Goal: Task Accomplishment & Management: Manage account settings

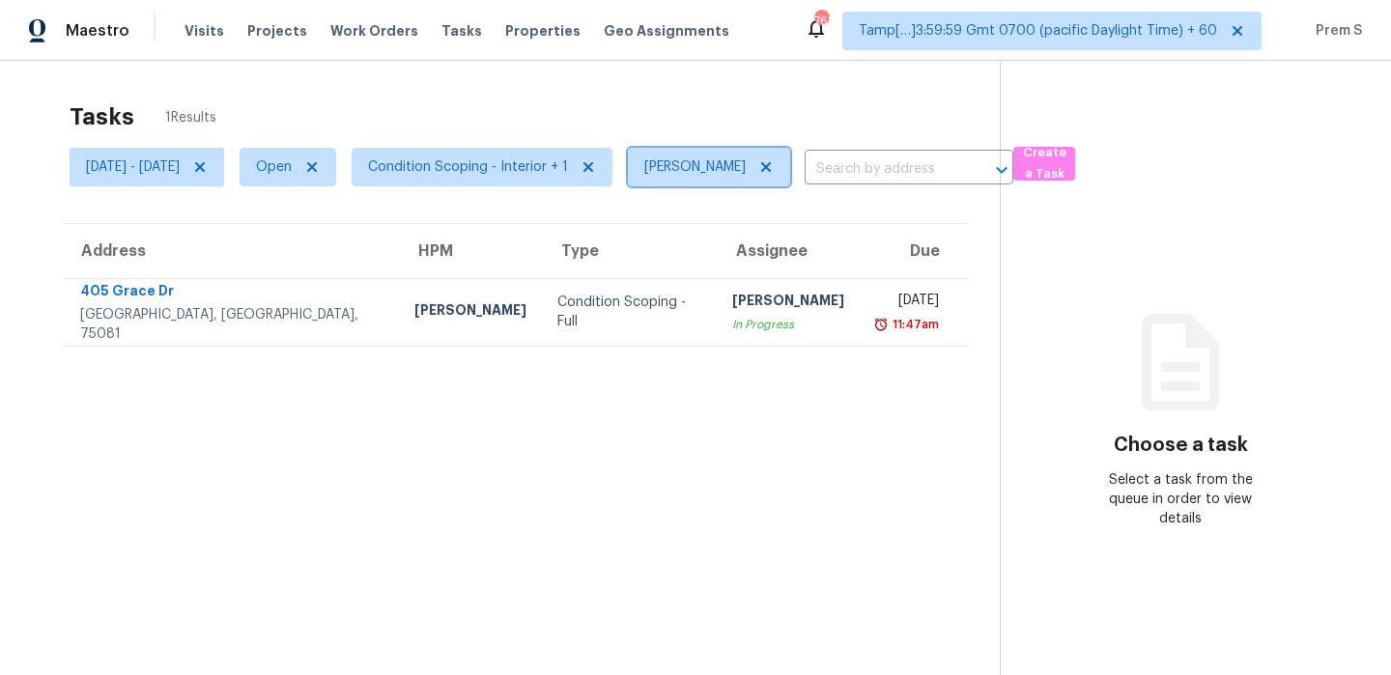
click at [771, 163] on icon at bounding box center [766, 167] width 10 height 10
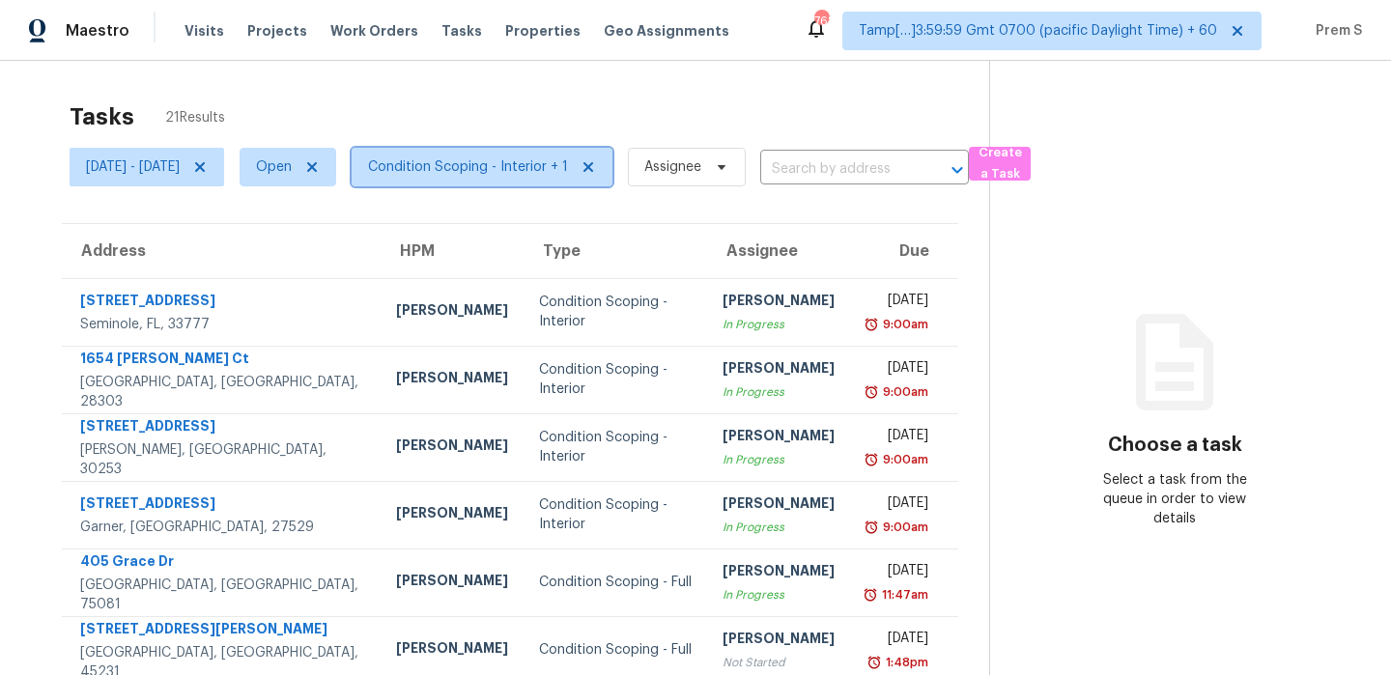
click at [538, 164] on span "Condition Scoping - Interior + 1" at bounding box center [468, 166] width 200 height 19
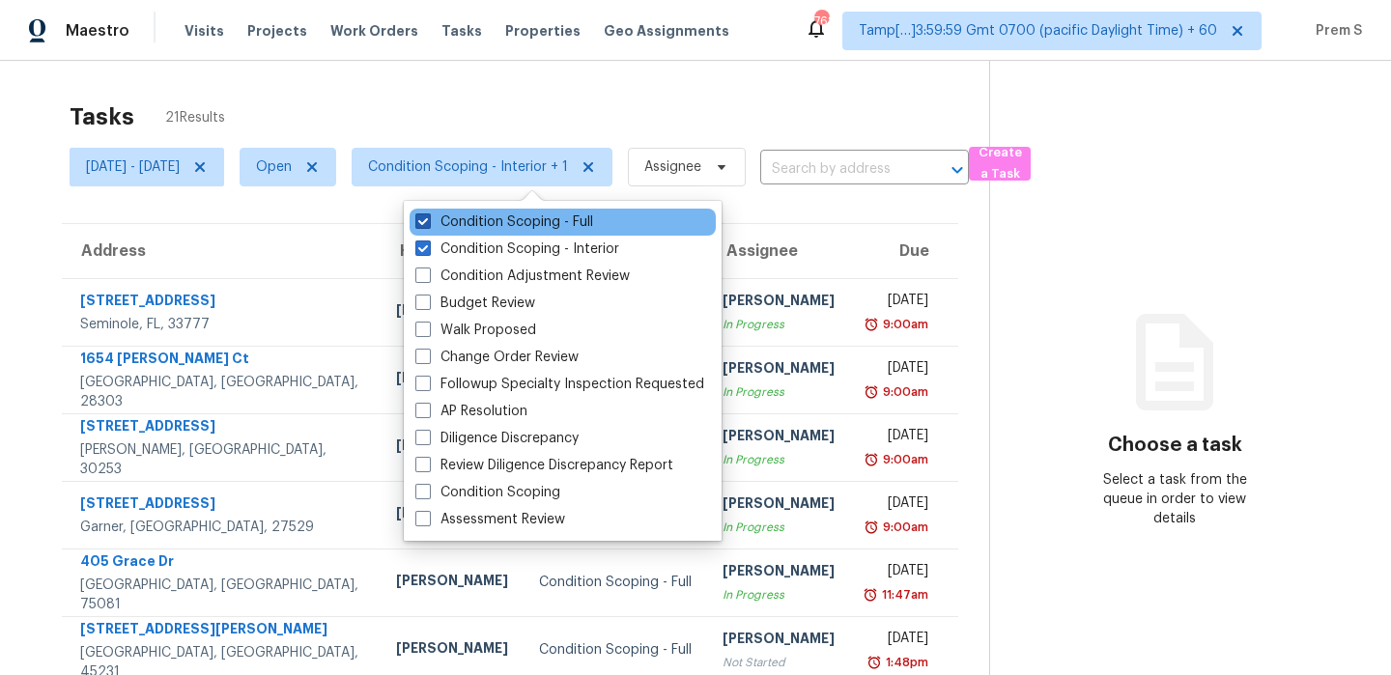
click at [534, 222] on label "Condition Scoping - Full" at bounding box center [504, 221] width 178 height 19
click at [428, 222] on input "Condition Scoping - Full" at bounding box center [421, 218] width 13 height 13
checkbox input "false"
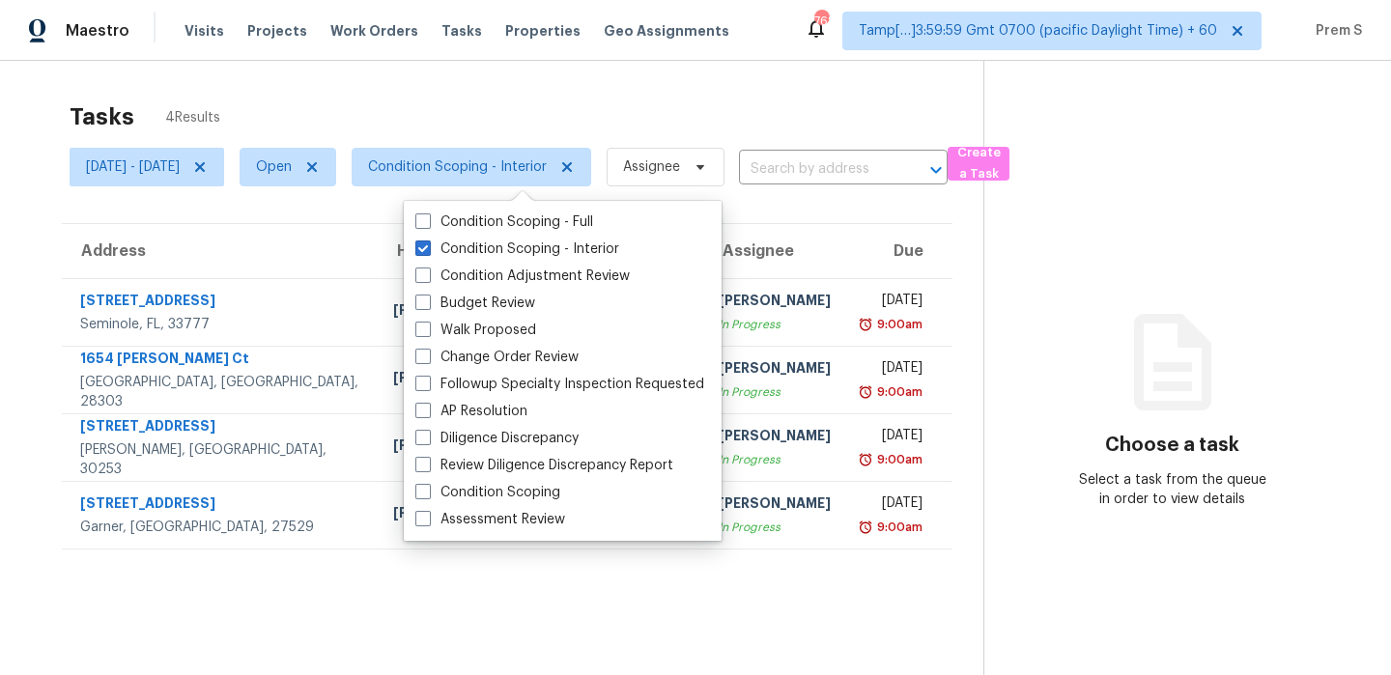
click at [759, 239] on th "Assignee" at bounding box center [774, 251] width 143 height 54
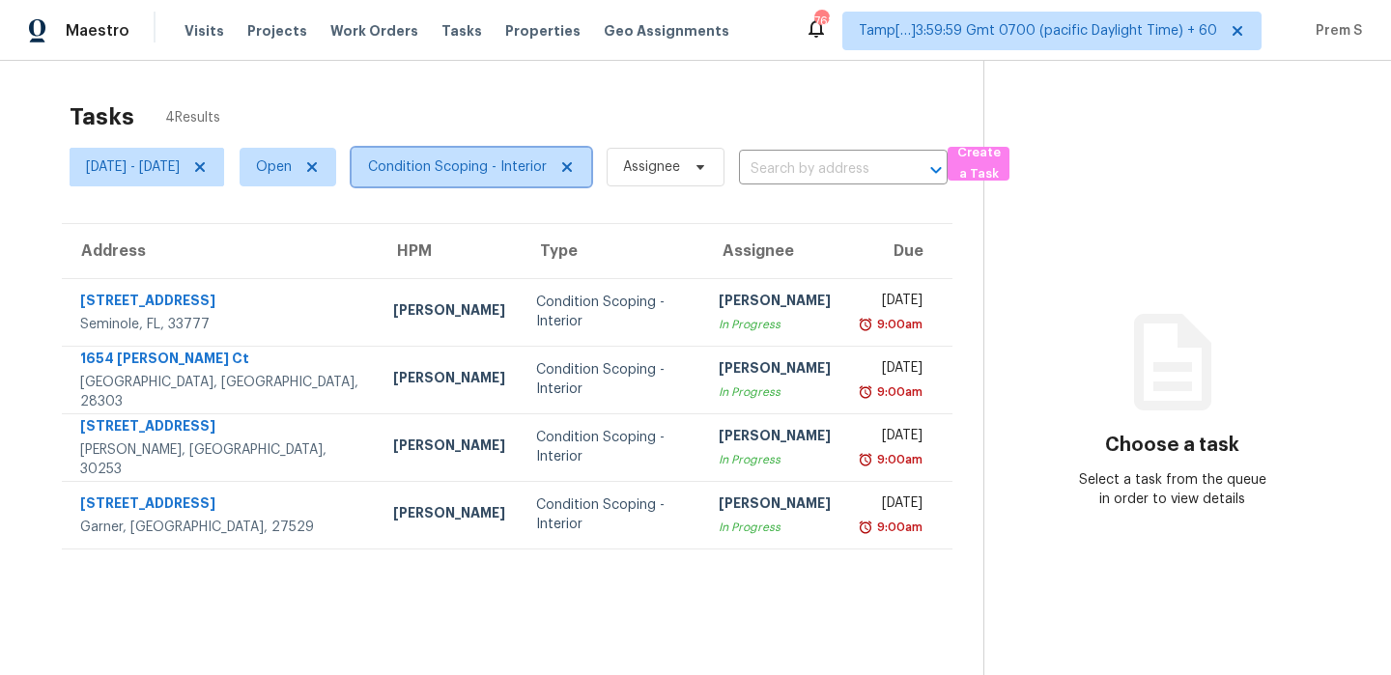
click at [521, 171] on span "Condition Scoping - Interior" at bounding box center [457, 166] width 179 height 19
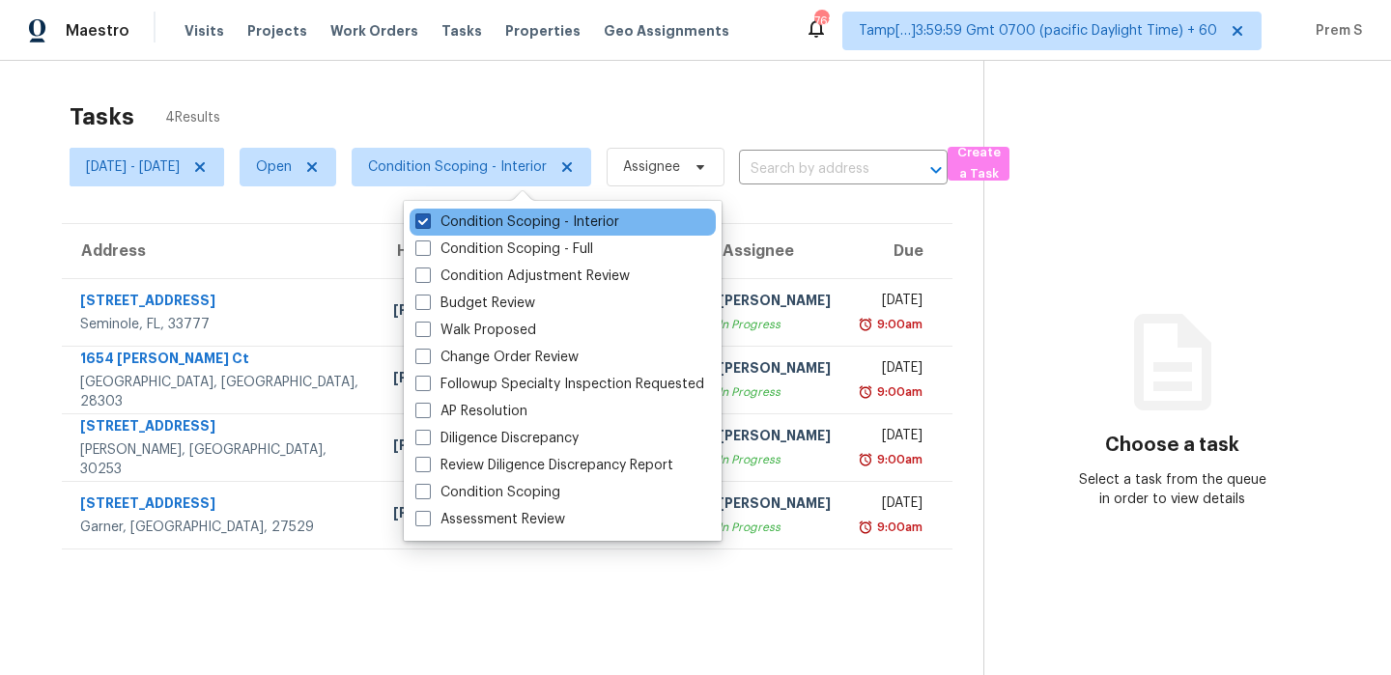
click at [528, 220] on label "Condition Scoping - Interior" at bounding box center [517, 221] width 204 height 19
click at [428, 220] on input "Condition Scoping - Interior" at bounding box center [421, 218] width 13 height 13
checkbox input "false"
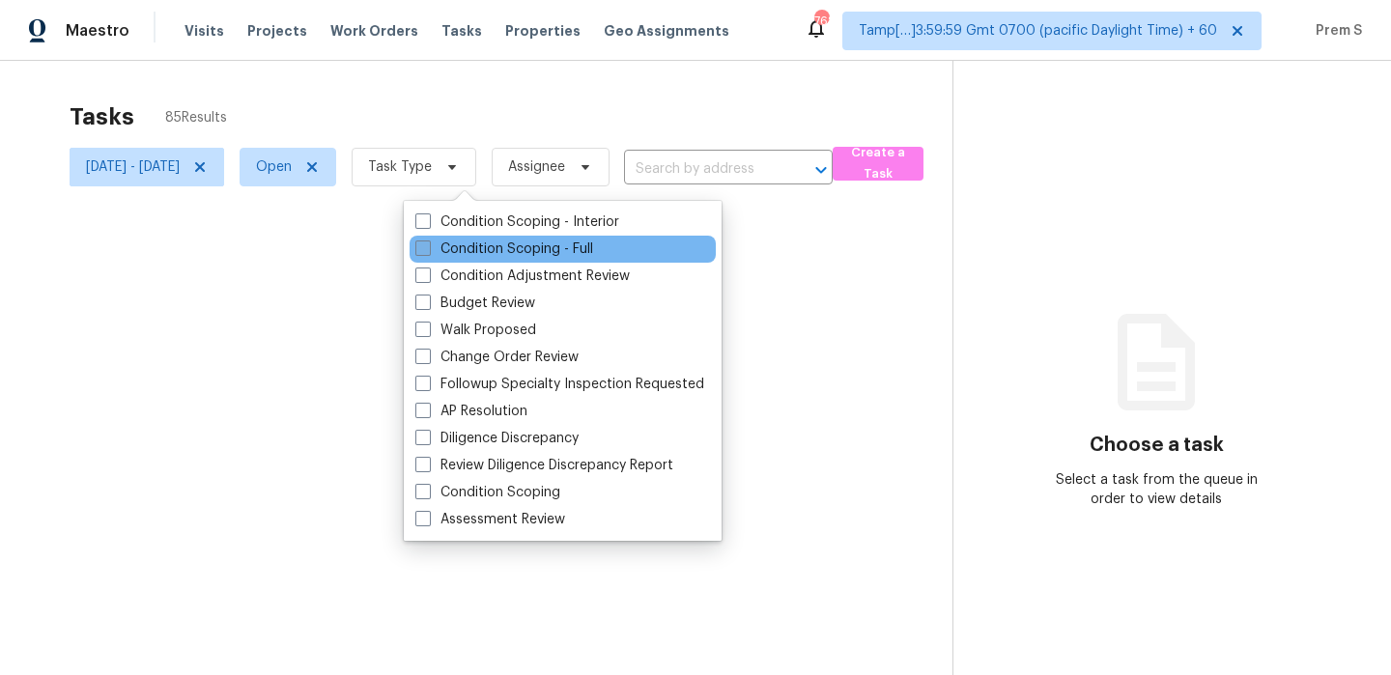
click at [520, 255] on label "Condition Scoping - Full" at bounding box center [504, 248] width 178 height 19
click at [428, 252] on input "Condition Scoping - Full" at bounding box center [421, 245] width 13 height 13
checkbox input "true"
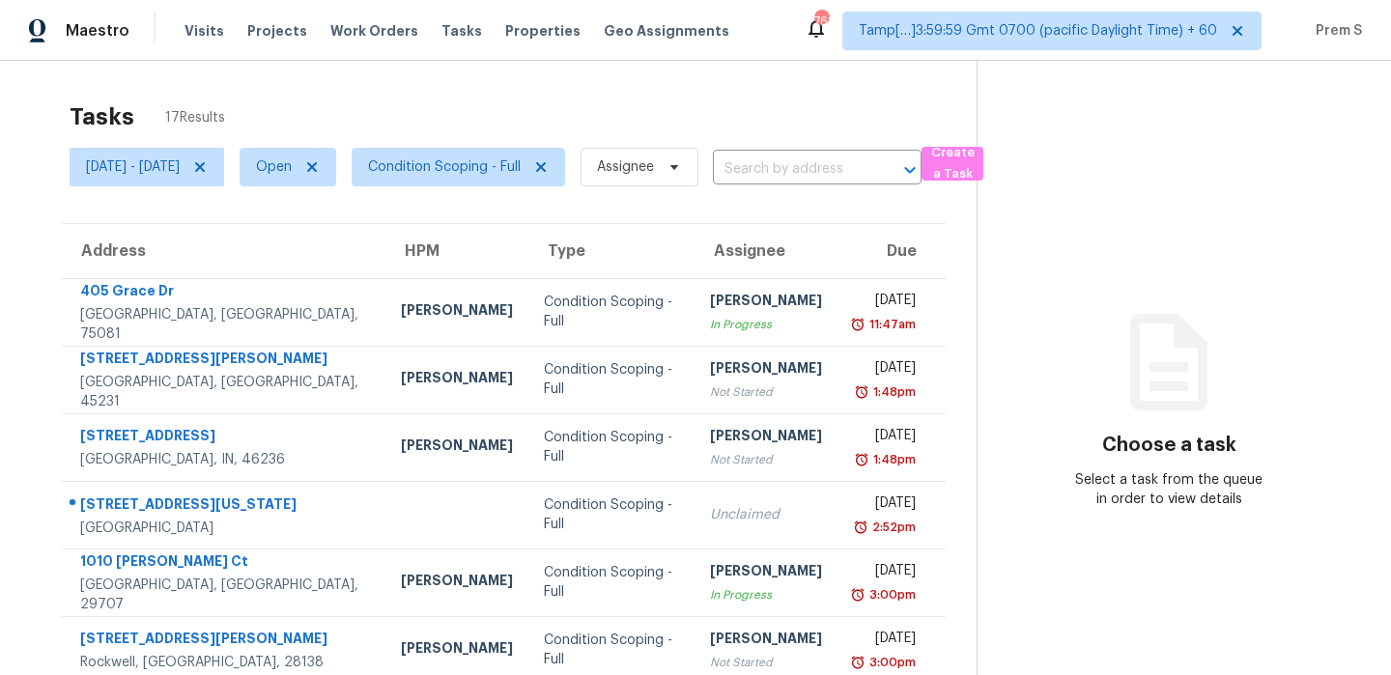
click at [845, 248] on th "Due" at bounding box center [891, 251] width 108 height 54
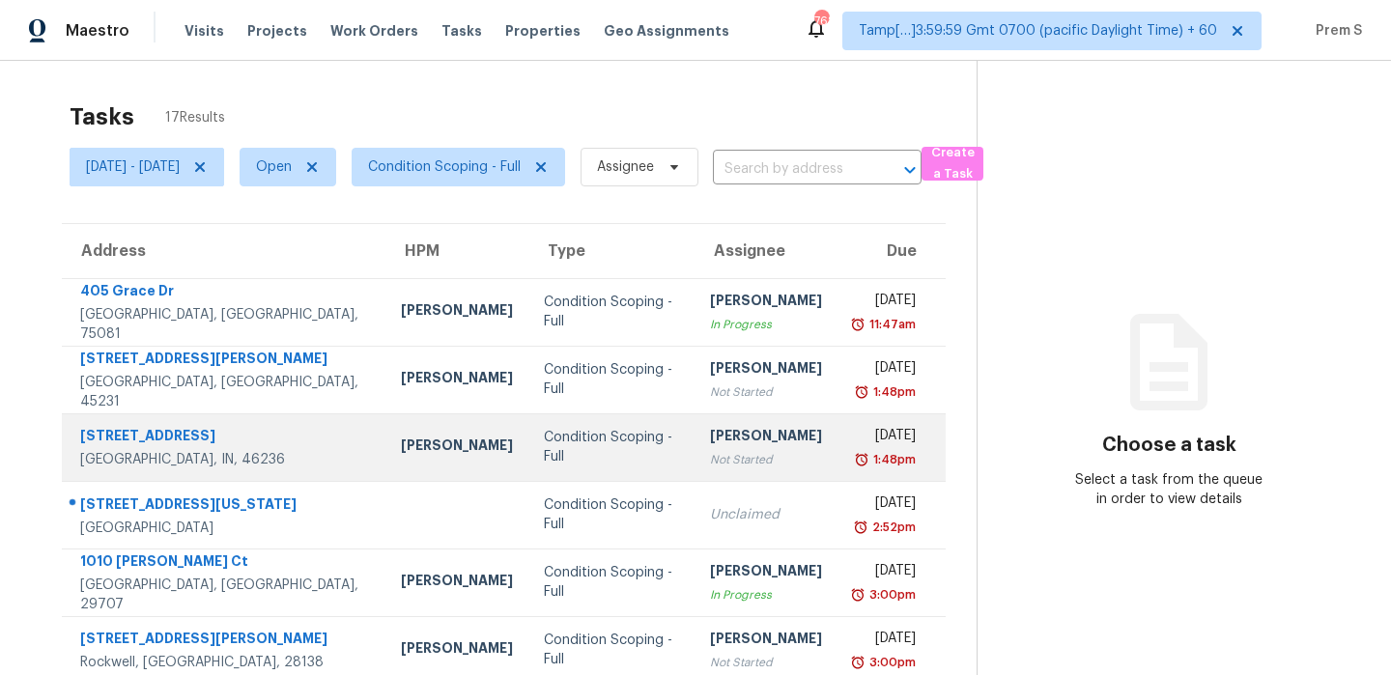
scroll to position [96, 0]
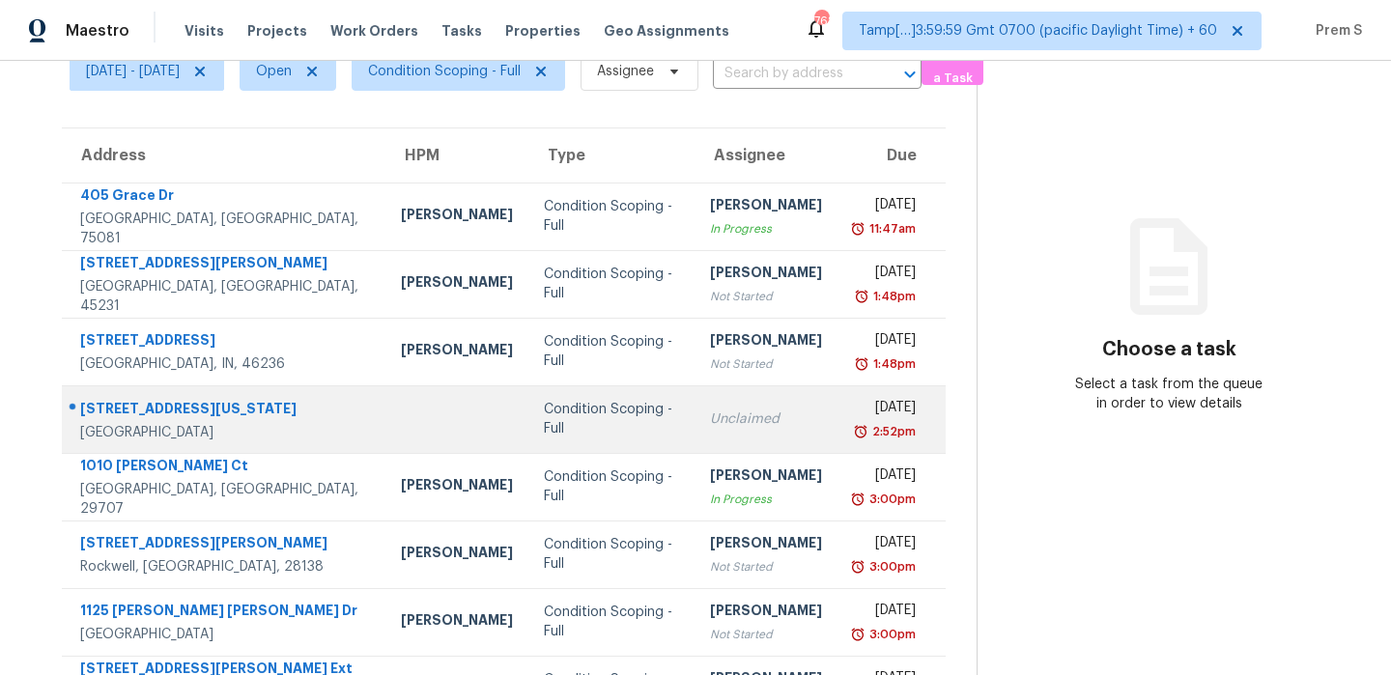
click at [853, 426] on div "2:52pm" at bounding box center [884, 431] width 63 height 19
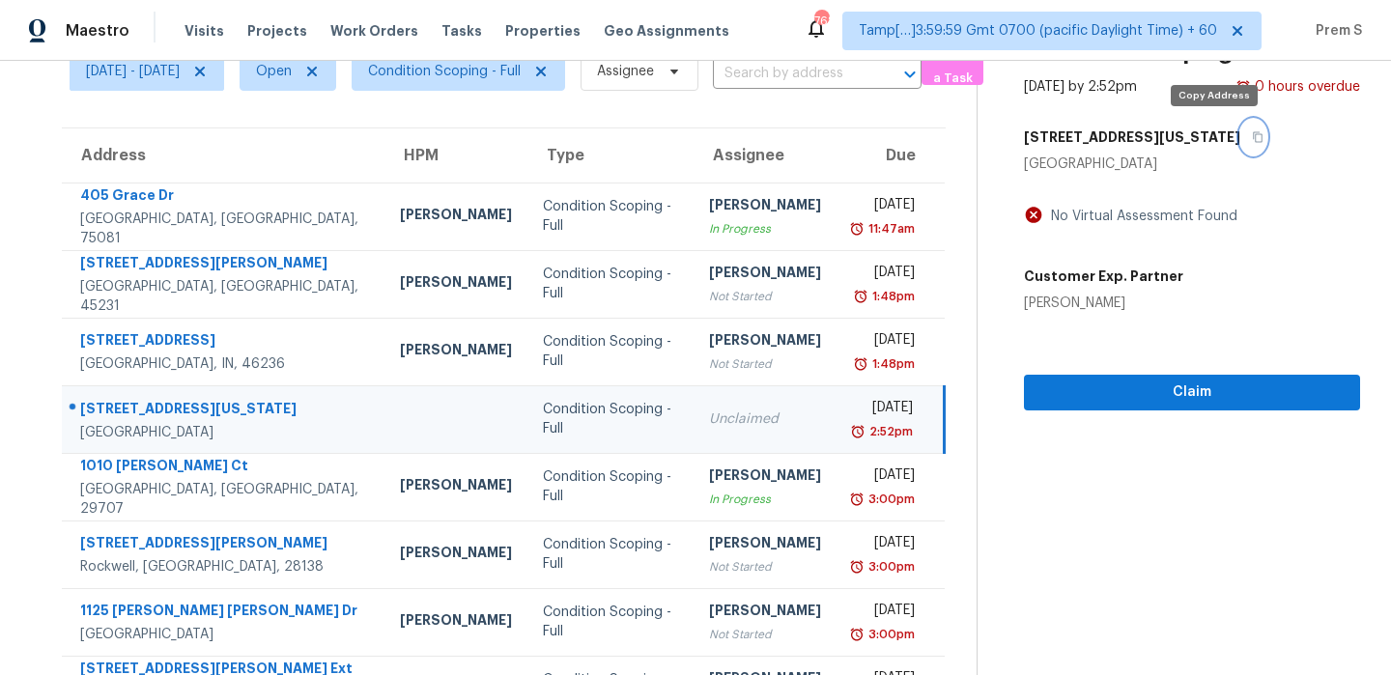
click at [1252, 140] on icon "button" at bounding box center [1258, 137] width 12 height 12
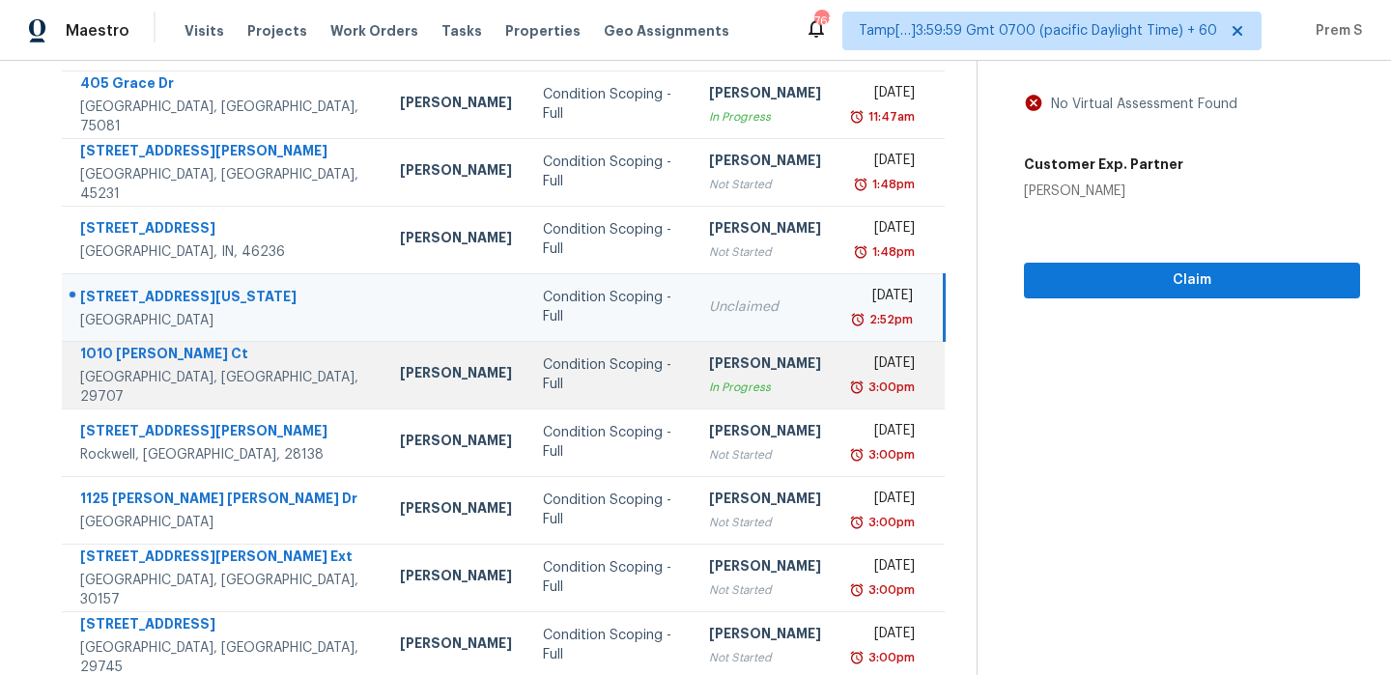
scroll to position [330, 0]
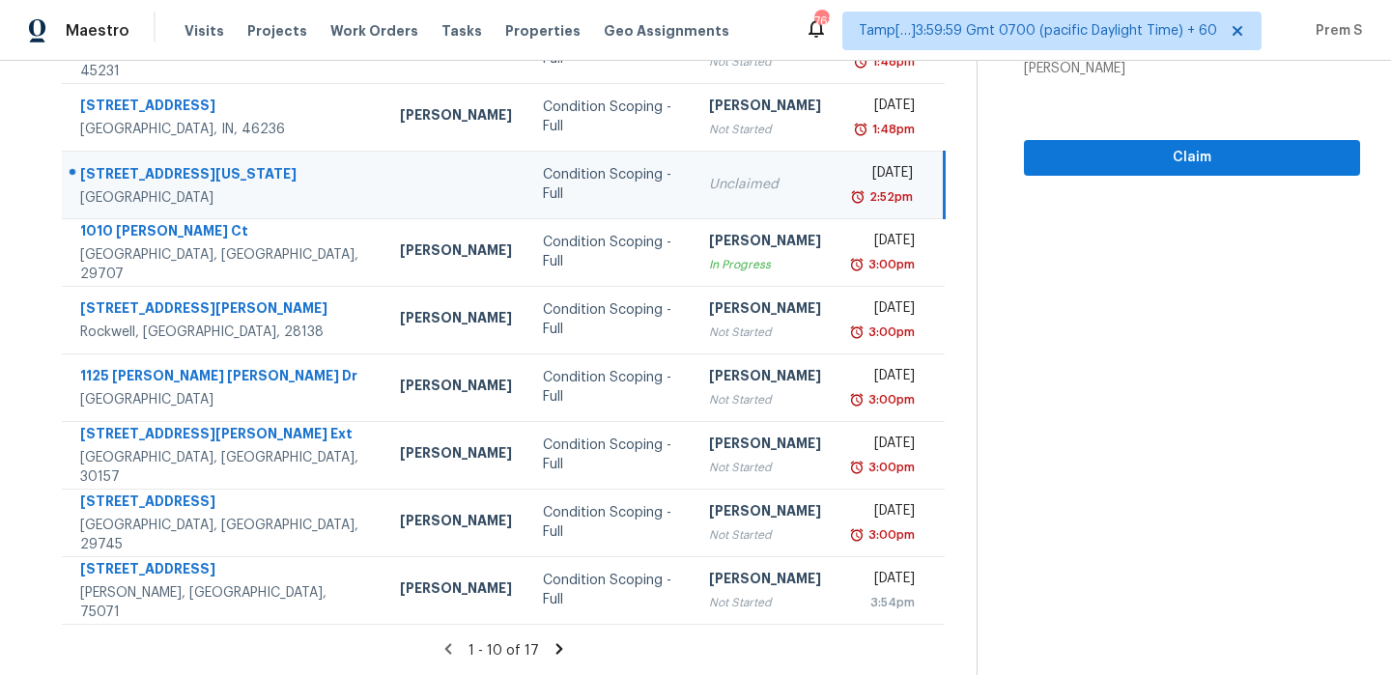
click at [566, 645] on icon at bounding box center [558, 648] width 17 height 17
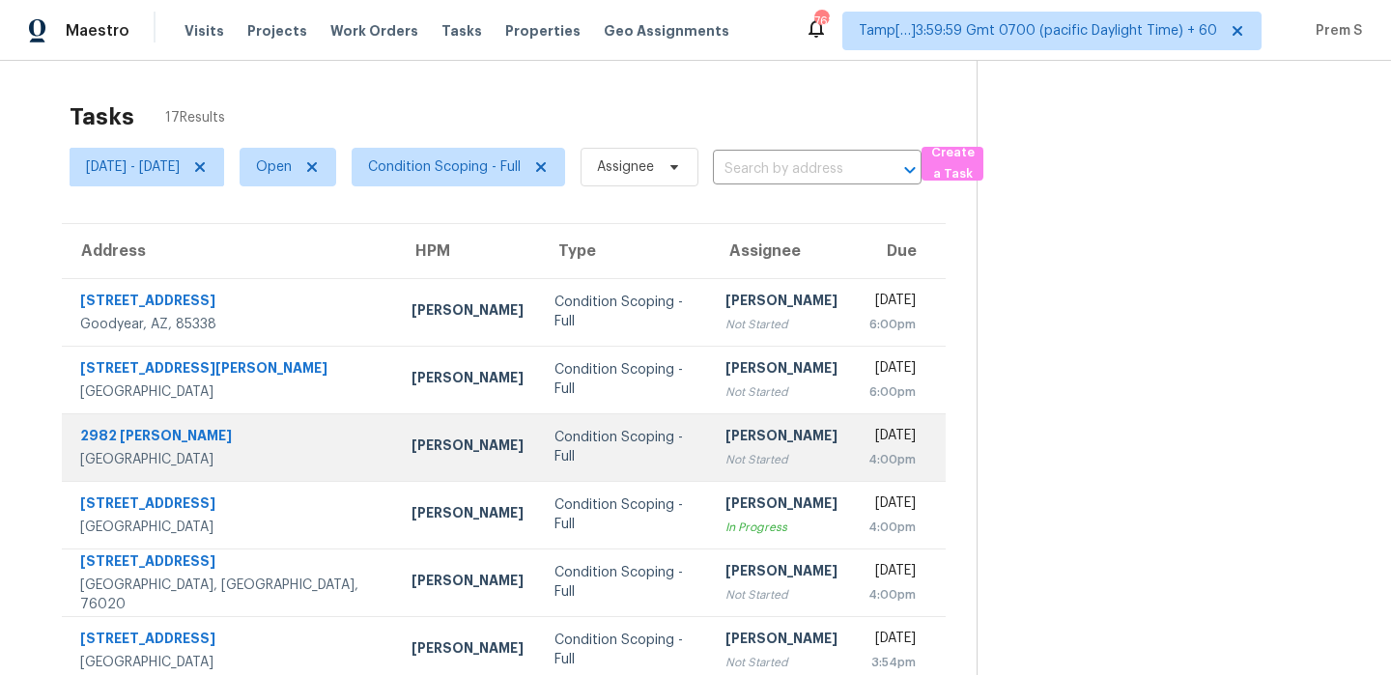
scroll to position [127, 0]
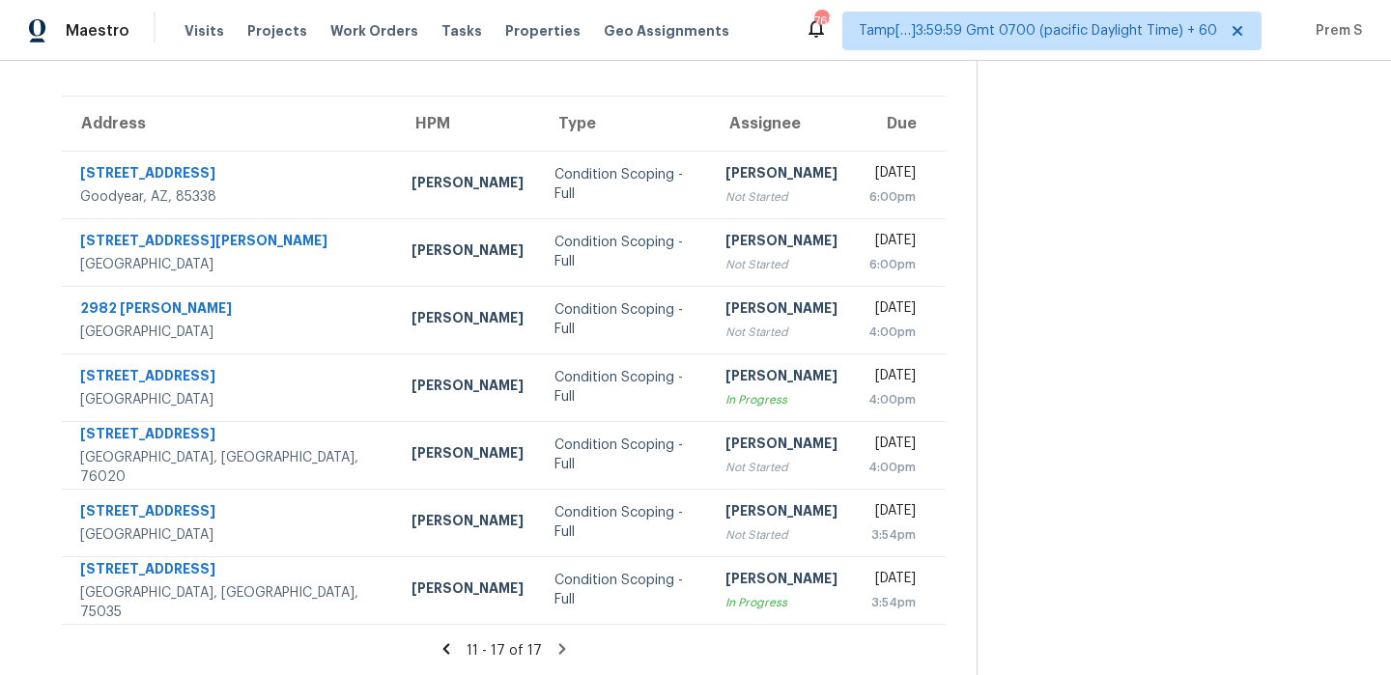
click at [566, 653] on icon at bounding box center [561, 648] width 17 height 17
click at [565, 653] on icon at bounding box center [561, 648] width 17 height 17
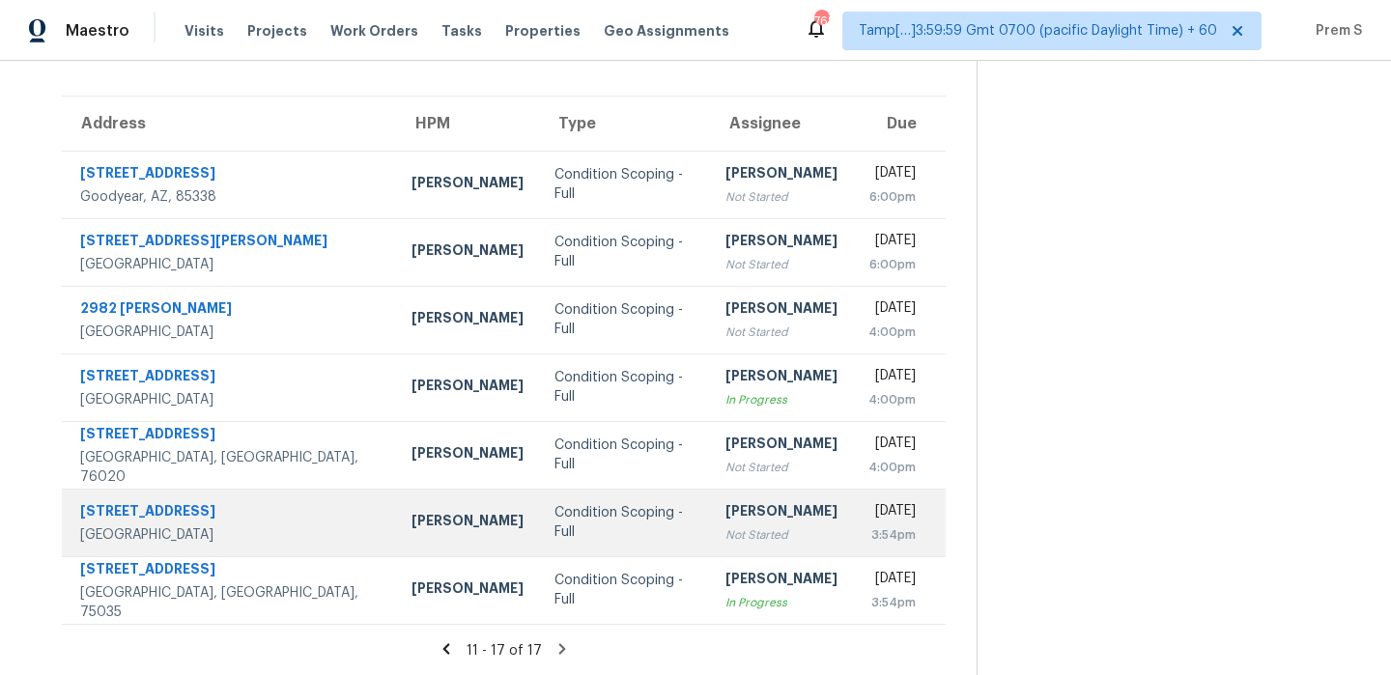
scroll to position [0, 0]
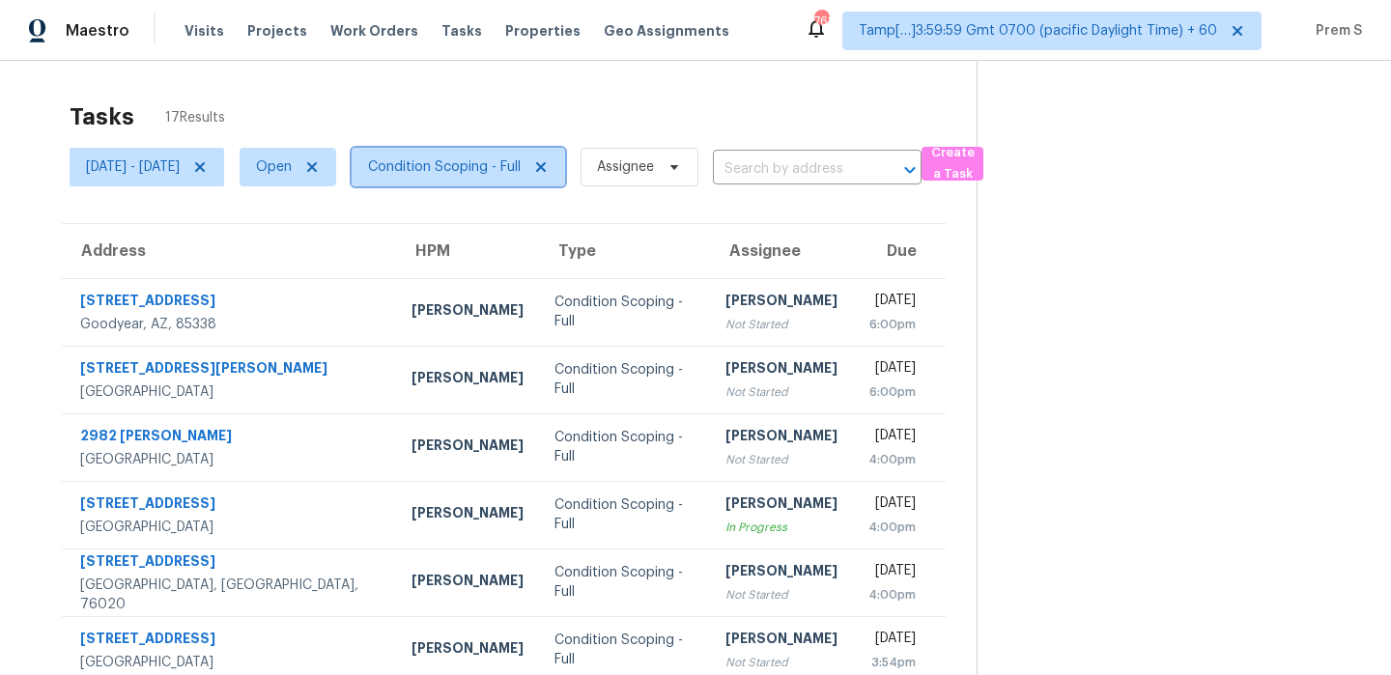
click at [521, 174] on span "Condition Scoping - Full" at bounding box center [444, 166] width 153 height 19
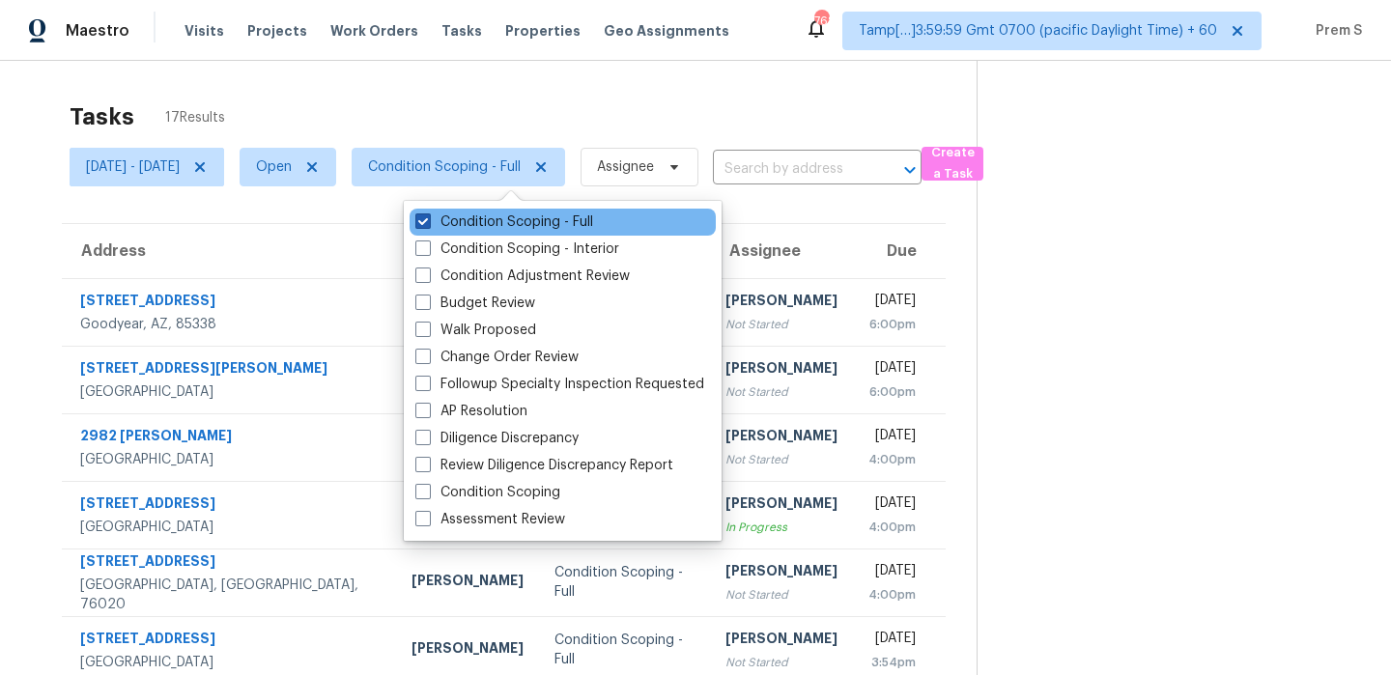
click at [538, 218] on label "Condition Scoping - Full" at bounding box center [504, 221] width 178 height 19
click at [428, 218] on input "Condition Scoping - Full" at bounding box center [421, 218] width 13 height 13
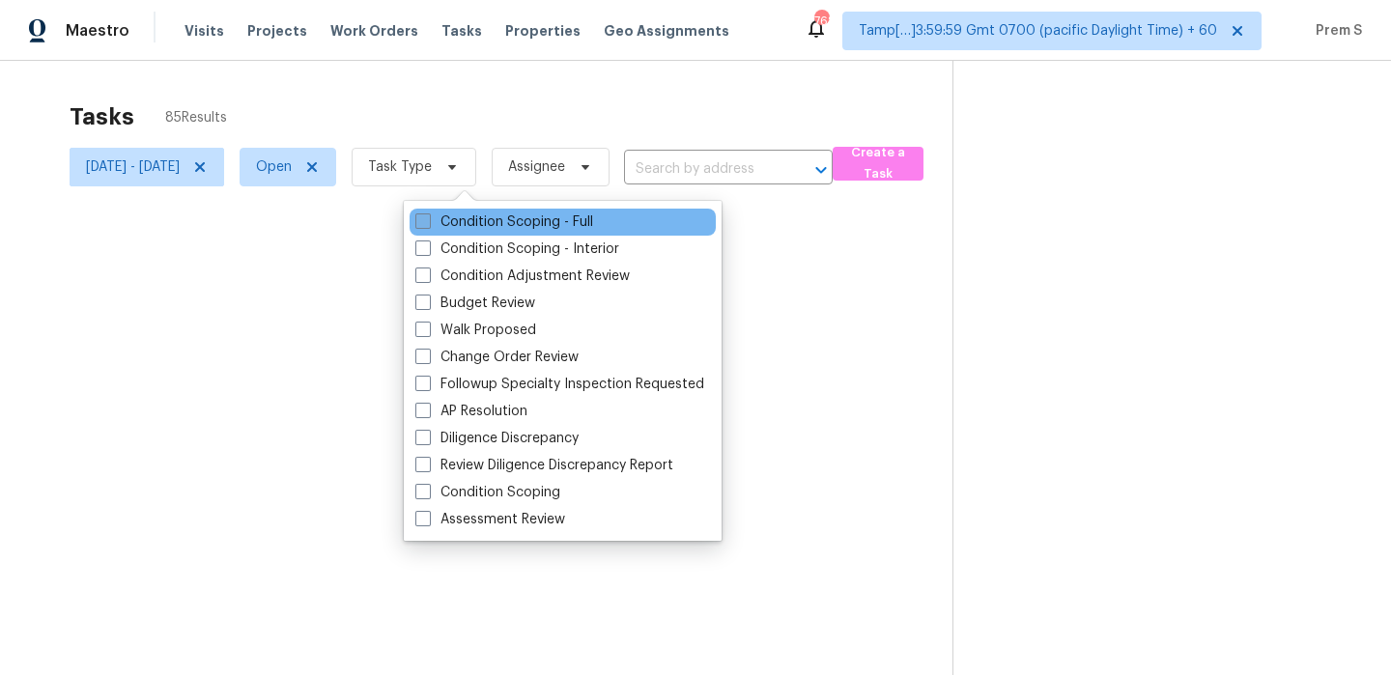
click at [538, 218] on label "Condition Scoping - Full" at bounding box center [504, 221] width 178 height 19
click at [428, 218] on input "Condition Scoping - Full" at bounding box center [421, 218] width 13 height 13
checkbox input "true"
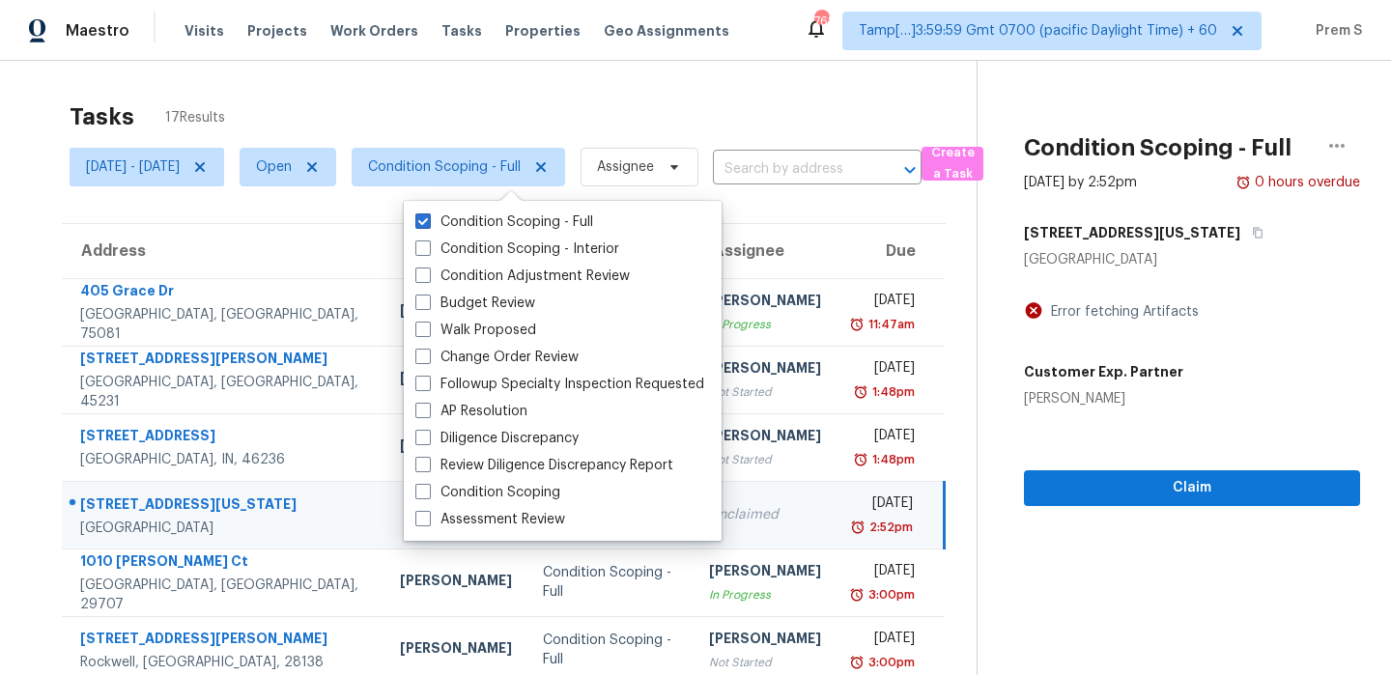
click at [852, 532] on div "2:52pm" at bounding box center [882, 527] width 61 height 19
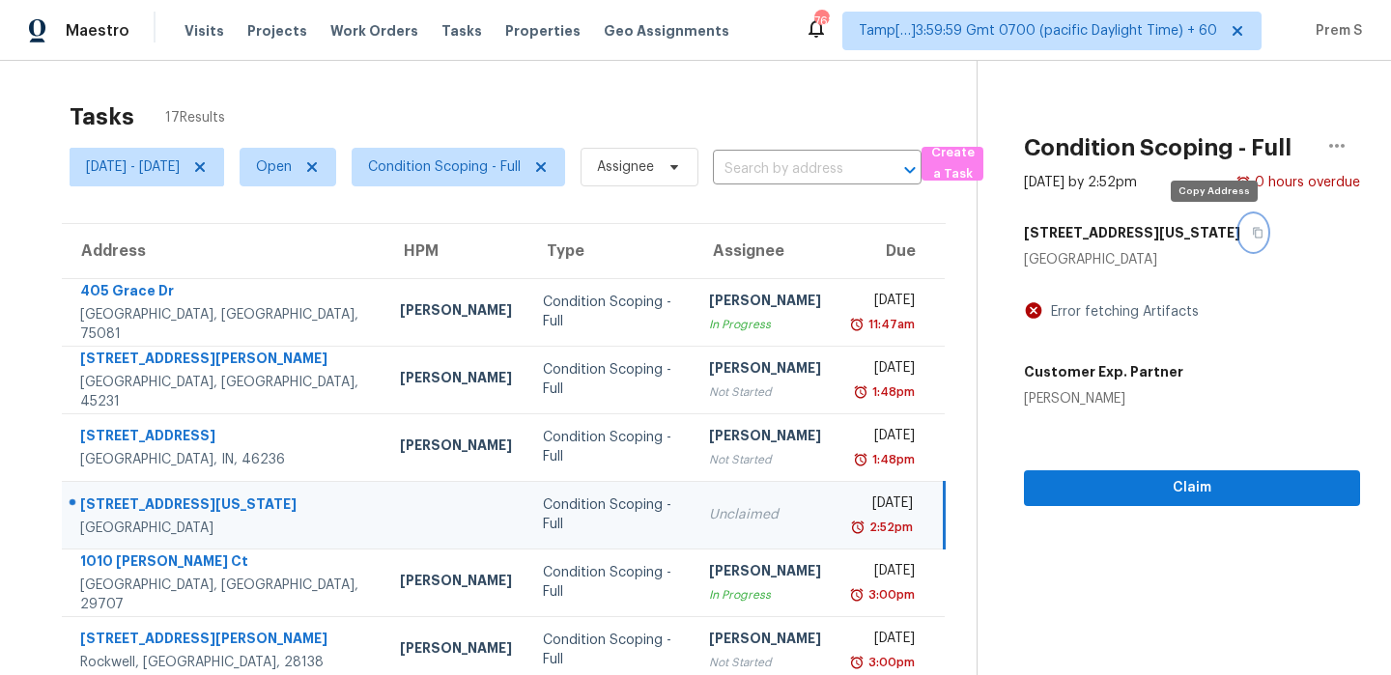
click at [1240, 239] on button "button" at bounding box center [1253, 232] width 26 height 35
click at [693, 496] on td "Unclaimed" at bounding box center [764, 515] width 143 height 68
click at [1252, 228] on icon "button" at bounding box center [1258, 233] width 12 height 12
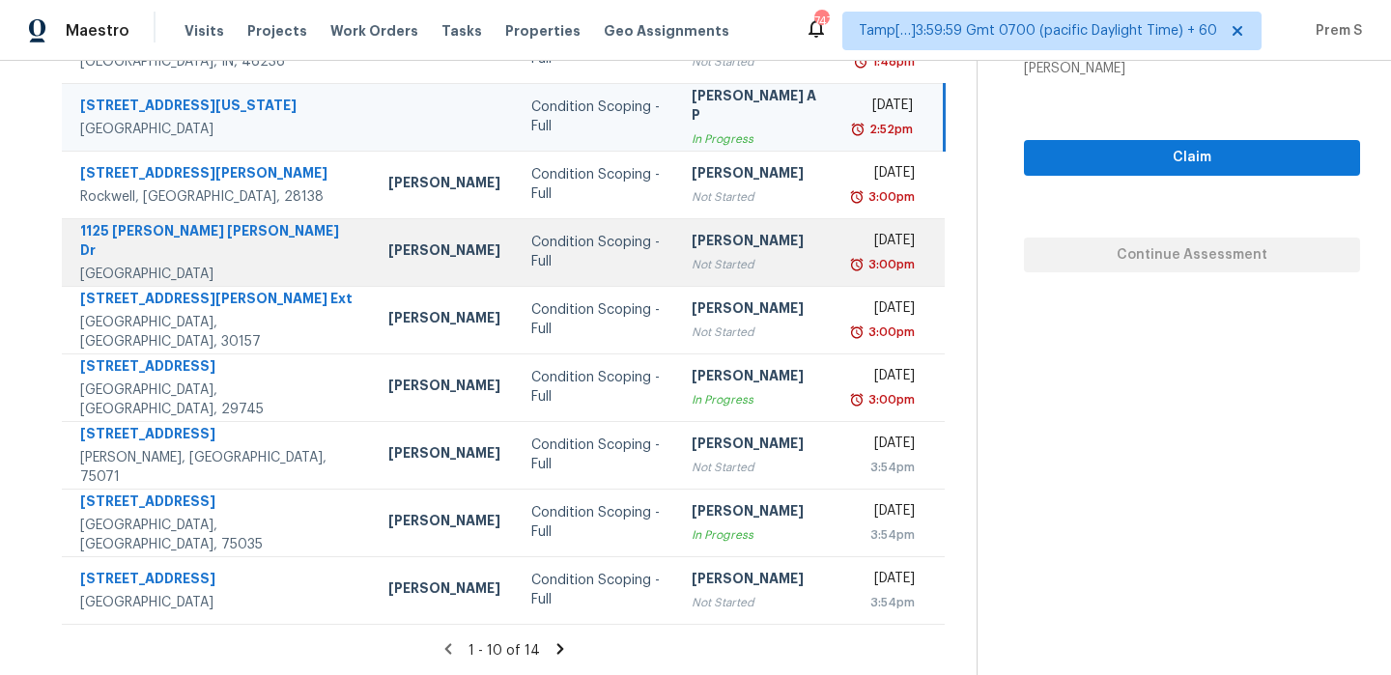
scroll to position [21, 0]
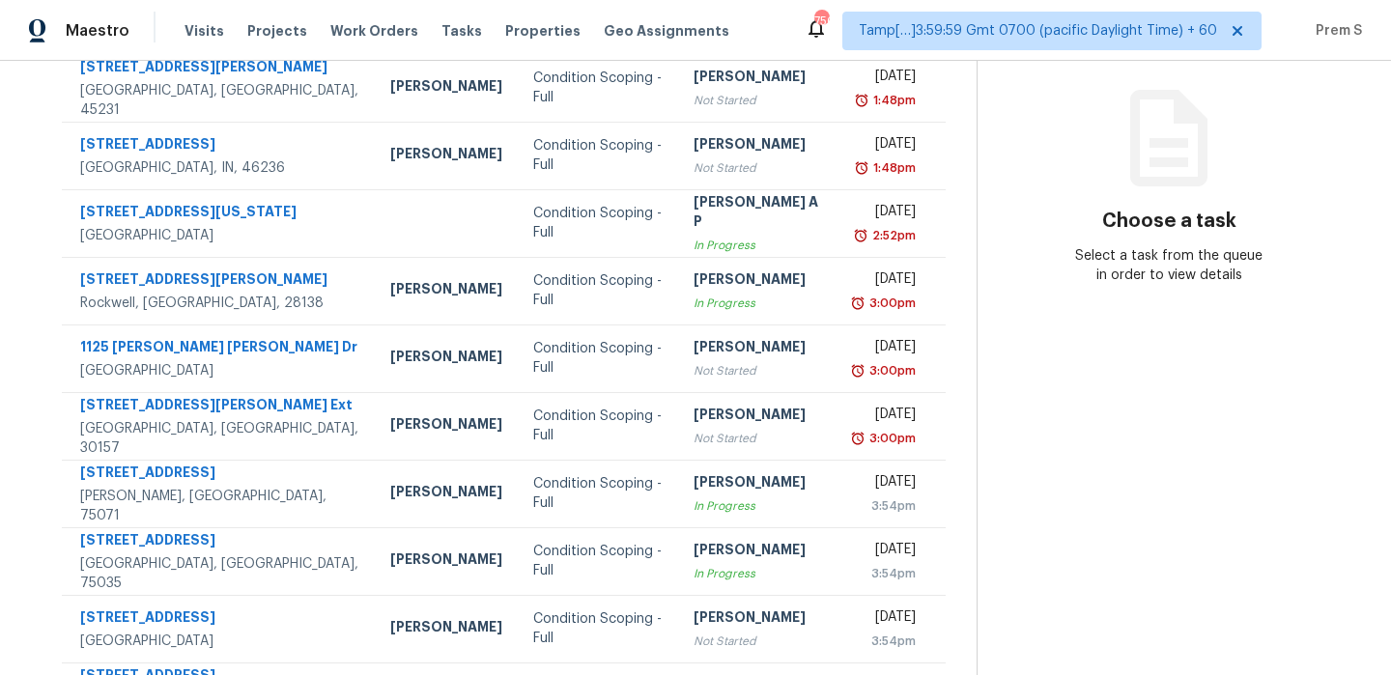
scroll to position [330, 0]
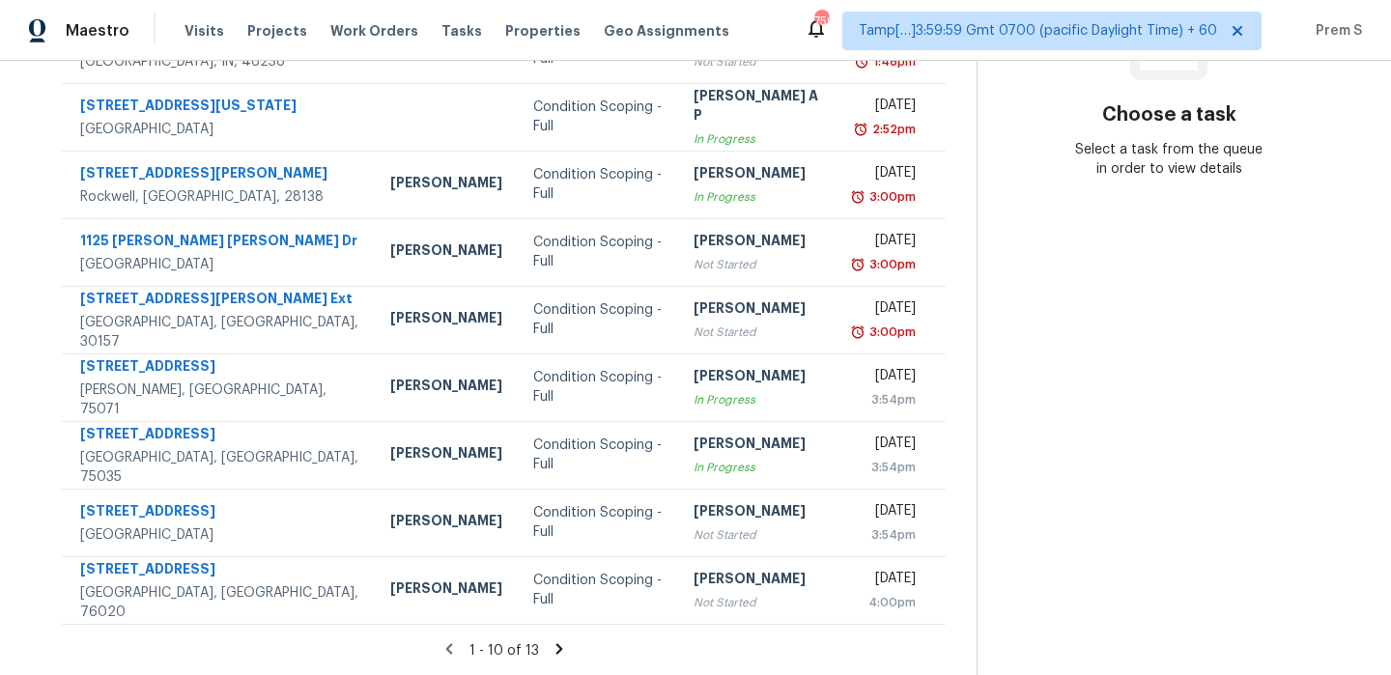
click at [566, 646] on icon at bounding box center [558, 648] width 17 height 17
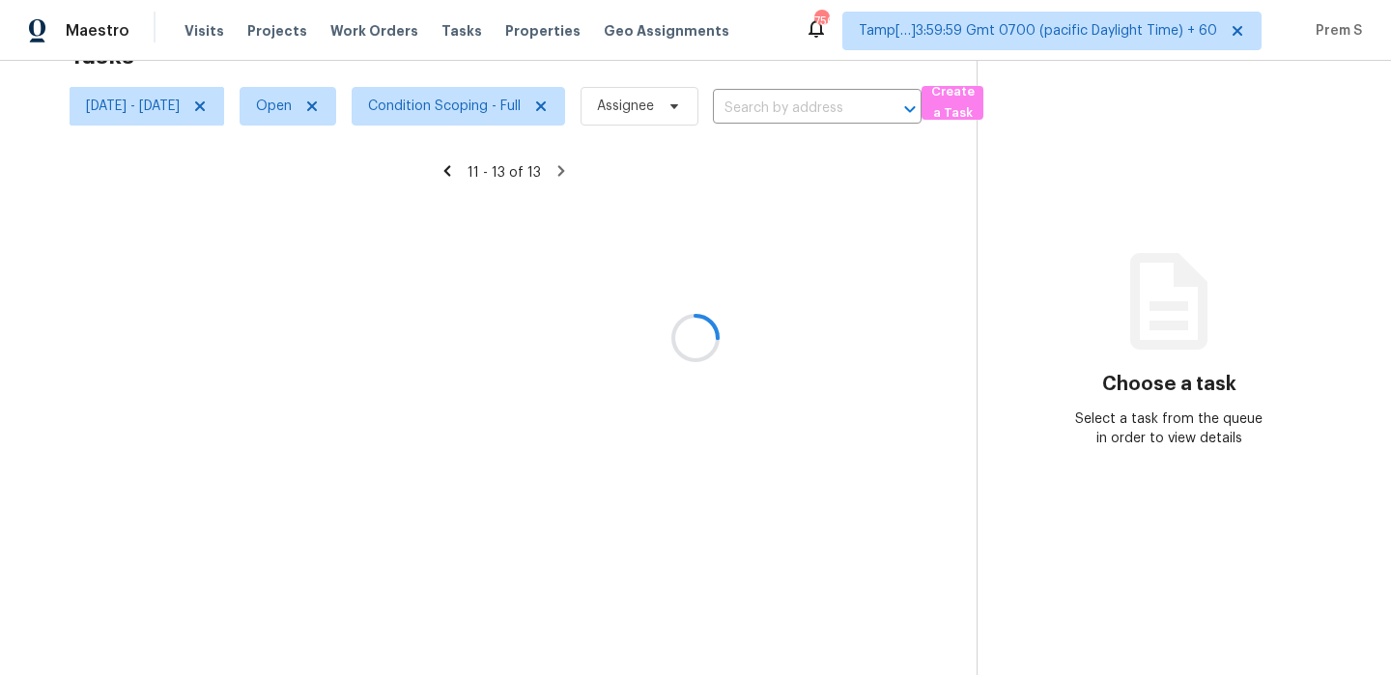
scroll to position [61, 0]
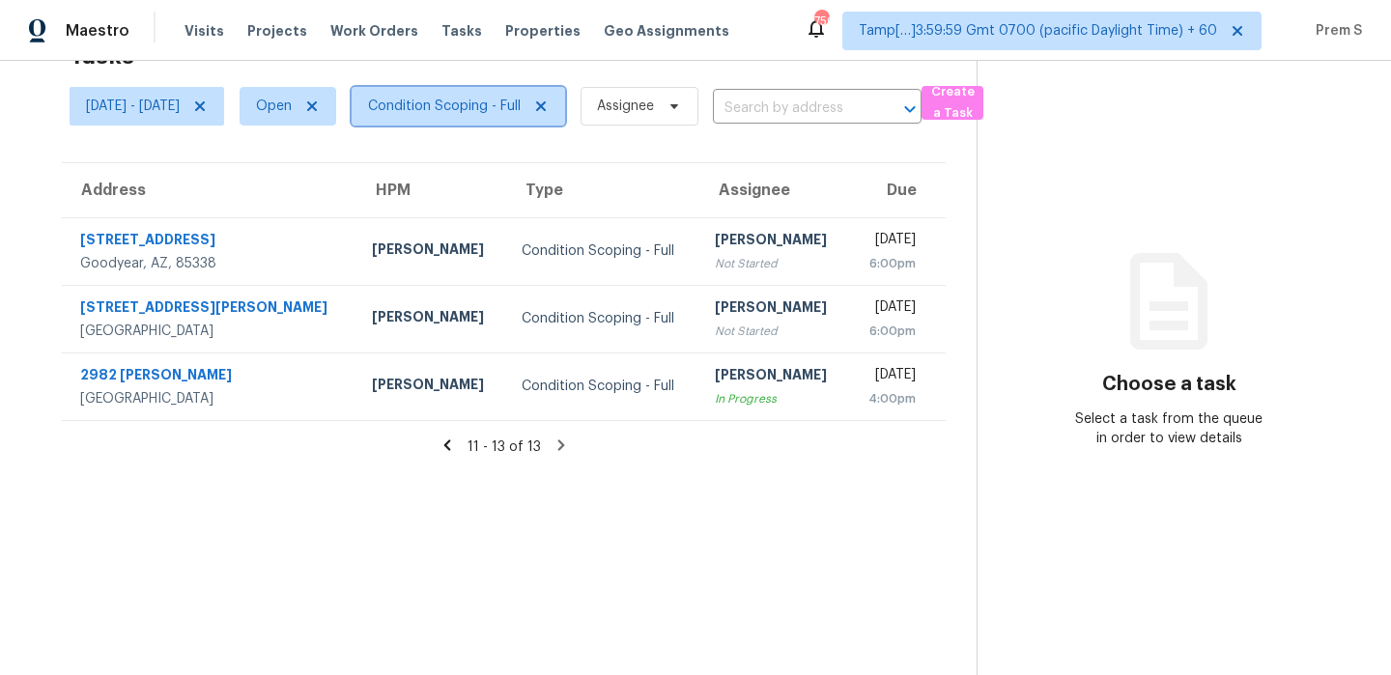
click at [486, 105] on span "Condition Scoping - Full" at bounding box center [444, 106] width 153 height 19
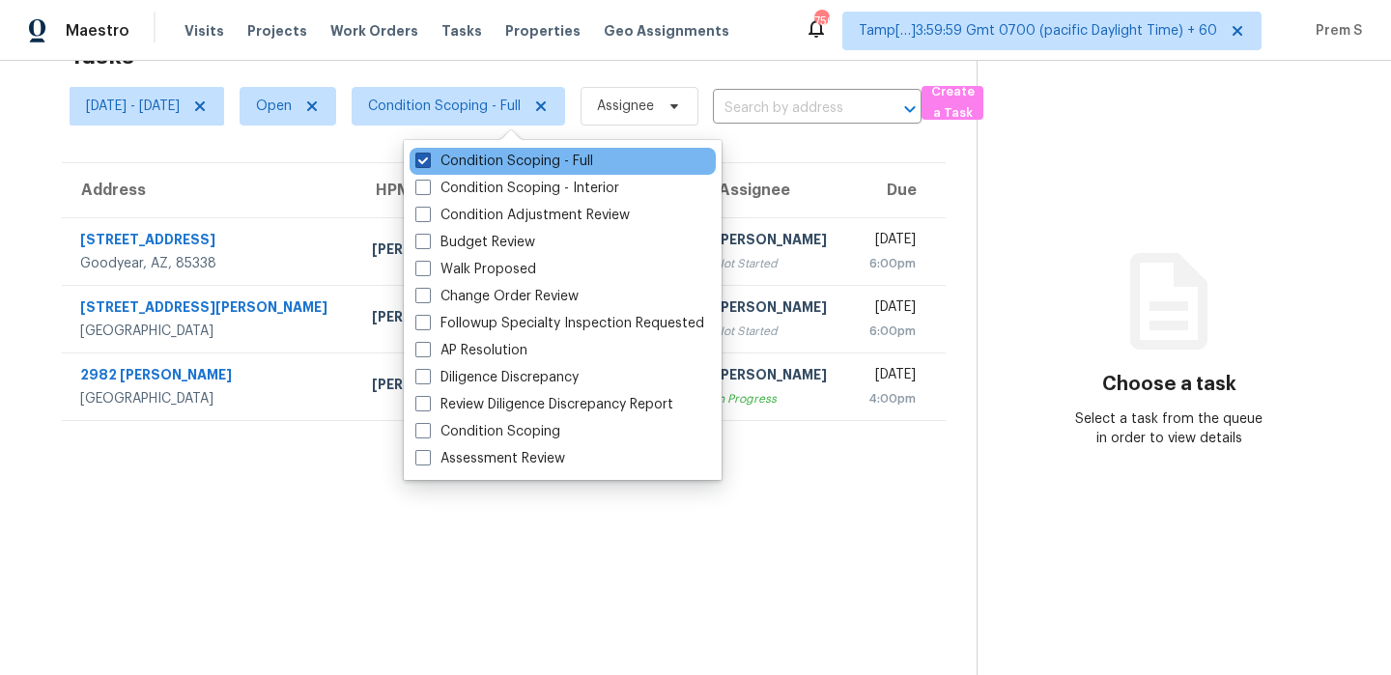
click at [483, 158] on label "Condition Scoping - Full" at bounding box center [504, 161] width 178 height 19
click at [428, 158] on input "Condition Scoping - Full" at bounding box center [421, 158] width 13 height 13
checkbox input "false"
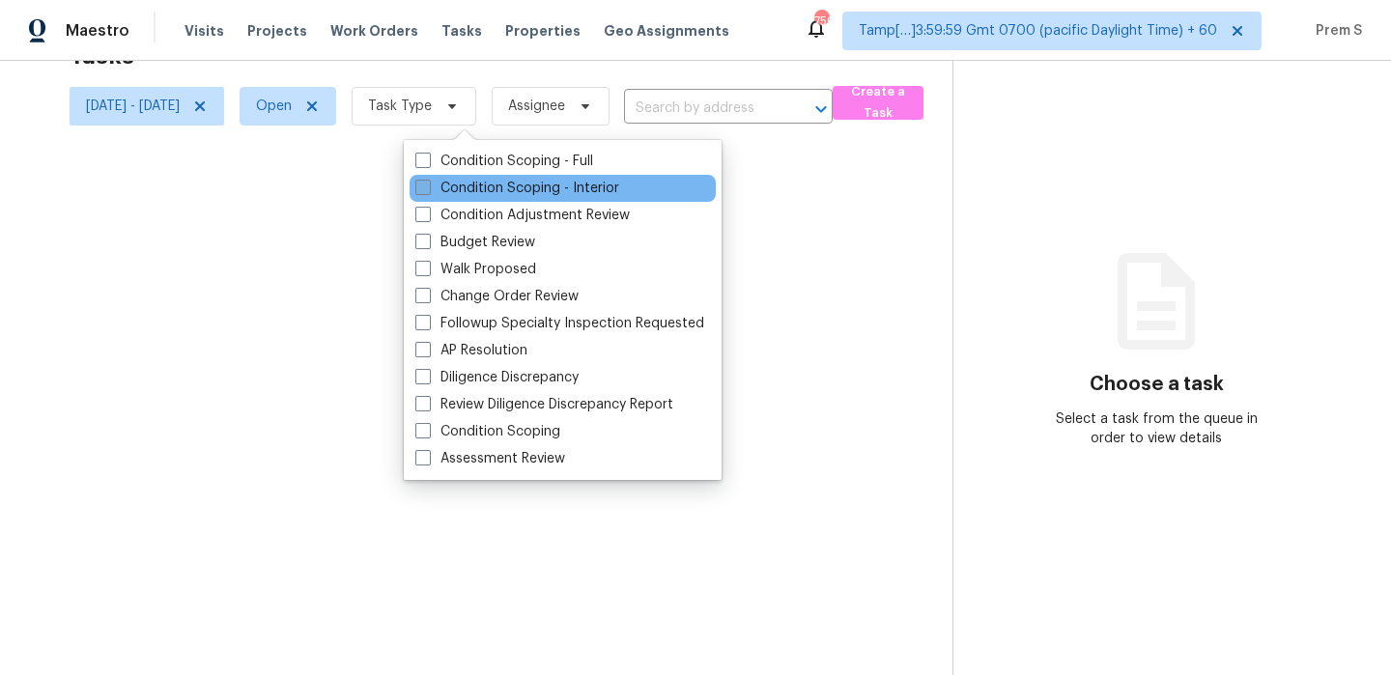
click at [471, 186] on label "Condition Scoping - Interior" at bounding box center [517, 188] width 204 height 19
click at [428, 186] on input "Condition Scoping - Interior" at bounding box center [421, 185] width 13 height 13
checkbox input "true"
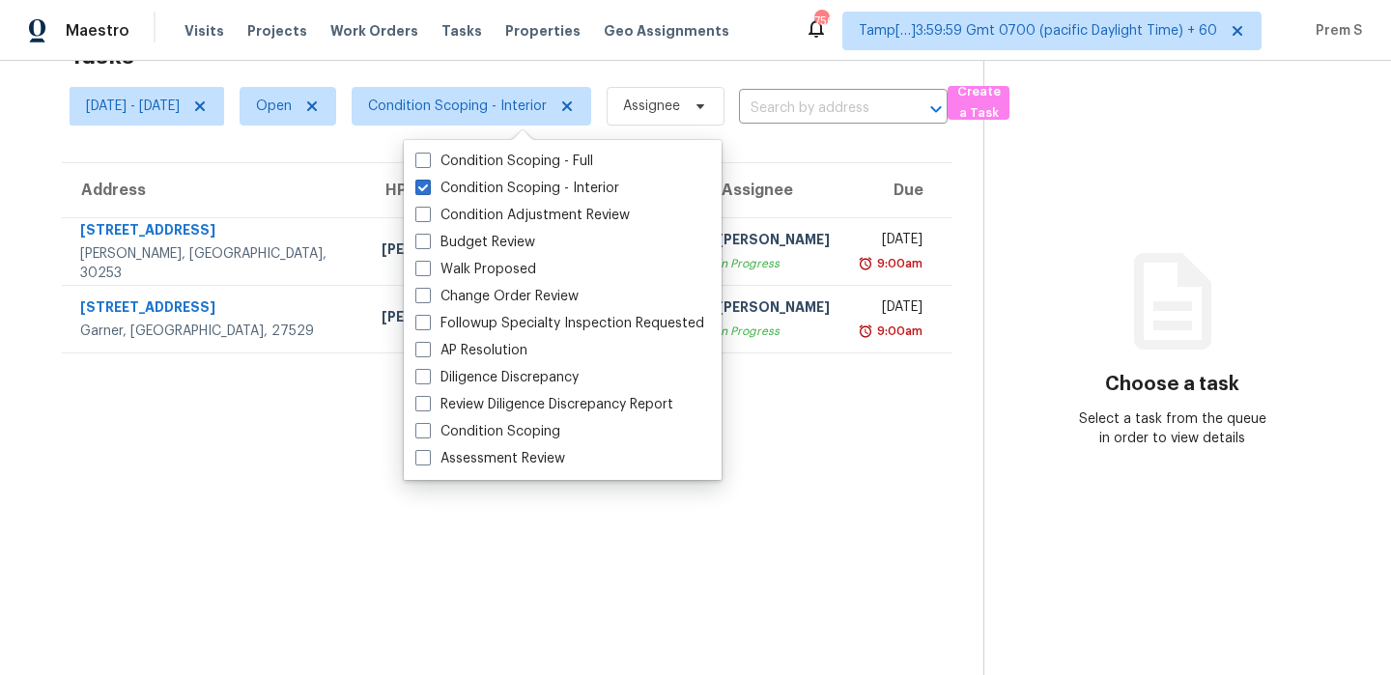
click at [383, 418] on section "Tasks 2 Results Fri, Oct 03 - Fri, Oct 03 Open Condition Scoping - Interior Ass…" at bounding box center [507, 353] width 952 height 644
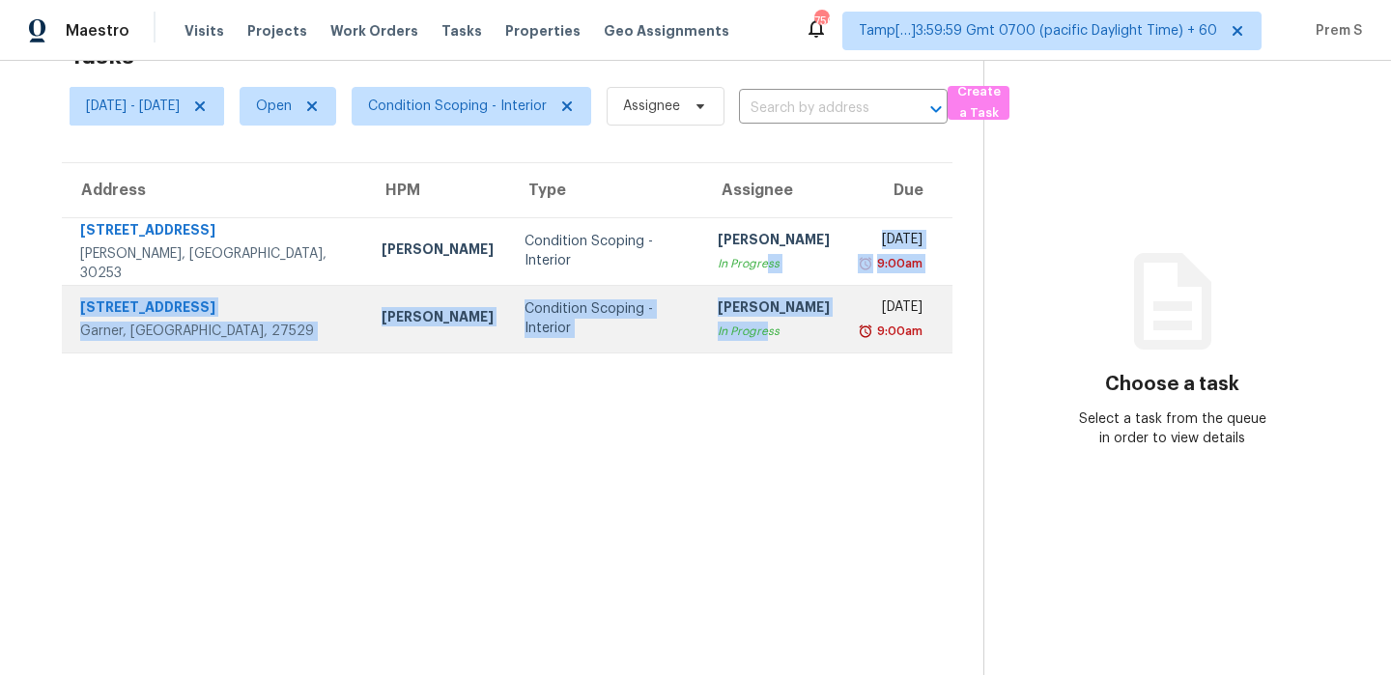
drag, startPoint x: 709, startPoint y: 264, endPoint x: 709, endPoint y: 328, distance: 64.7
click at [709, 329] on tbody "371 Autumn Lake Dr McDonough, GA, 30253 Wesley Brooks Condition Scoping - Inter…" at bounding box center [507, 284] width 890 height 135
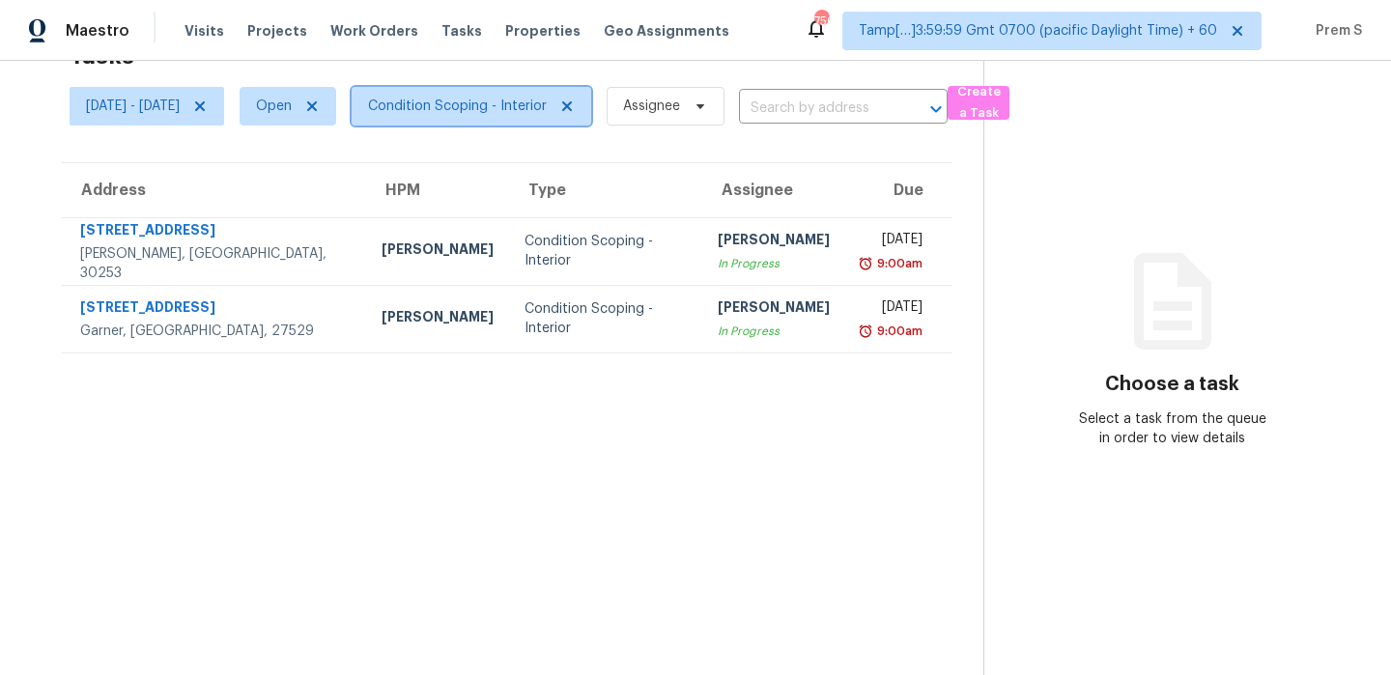
click at [477, 116] on span "Condition Scoping - Interior" at bounding box center [471, 106] width 239 height 39
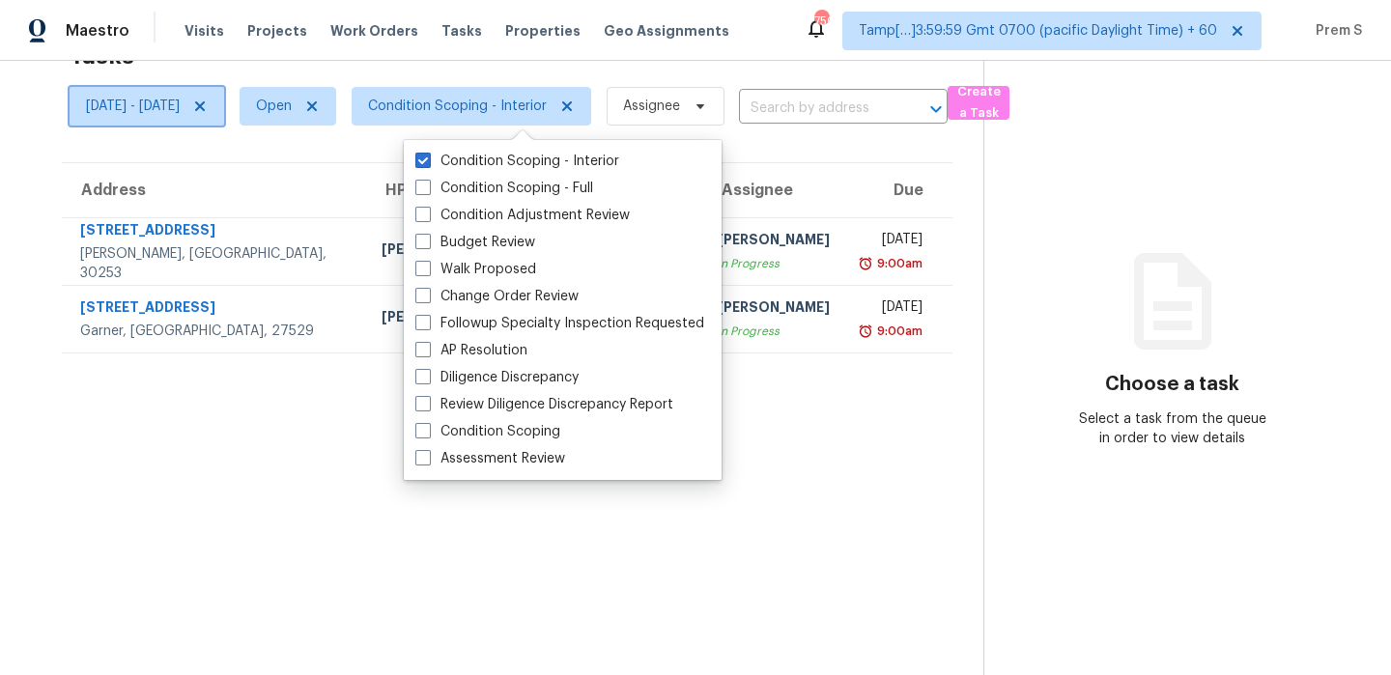
click at [219, 119] on span "[DATE] - [DATE]" at bounding box center [147, 106] width 155 height 39
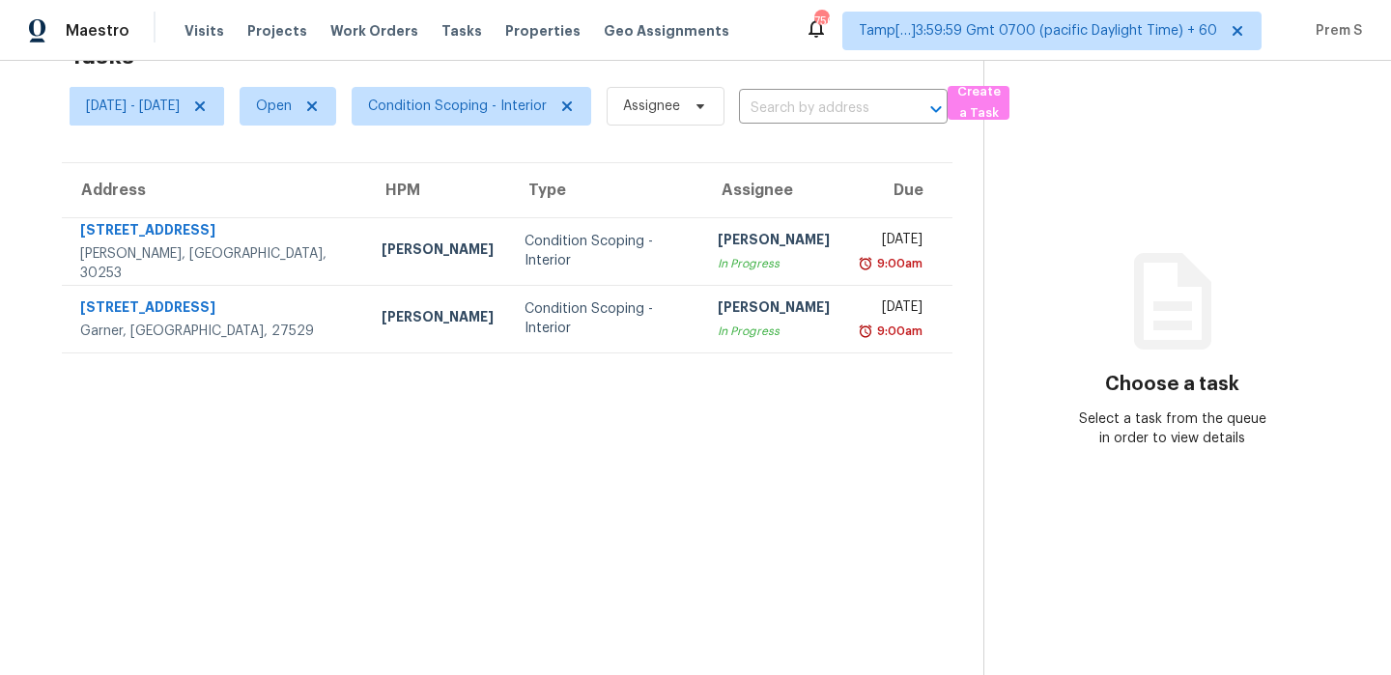
click at [445, 493] on section "Tasks 2 Results Fri, Oct 03 - Fri, Oct 03 Open Condition Scoping - Interior Ass…" at bounding box center [507, 353] width 952 height 644
click at [197, 117] on span "[DATE] - [DATE]" at bounding box center [147, 106] width 155 height 39
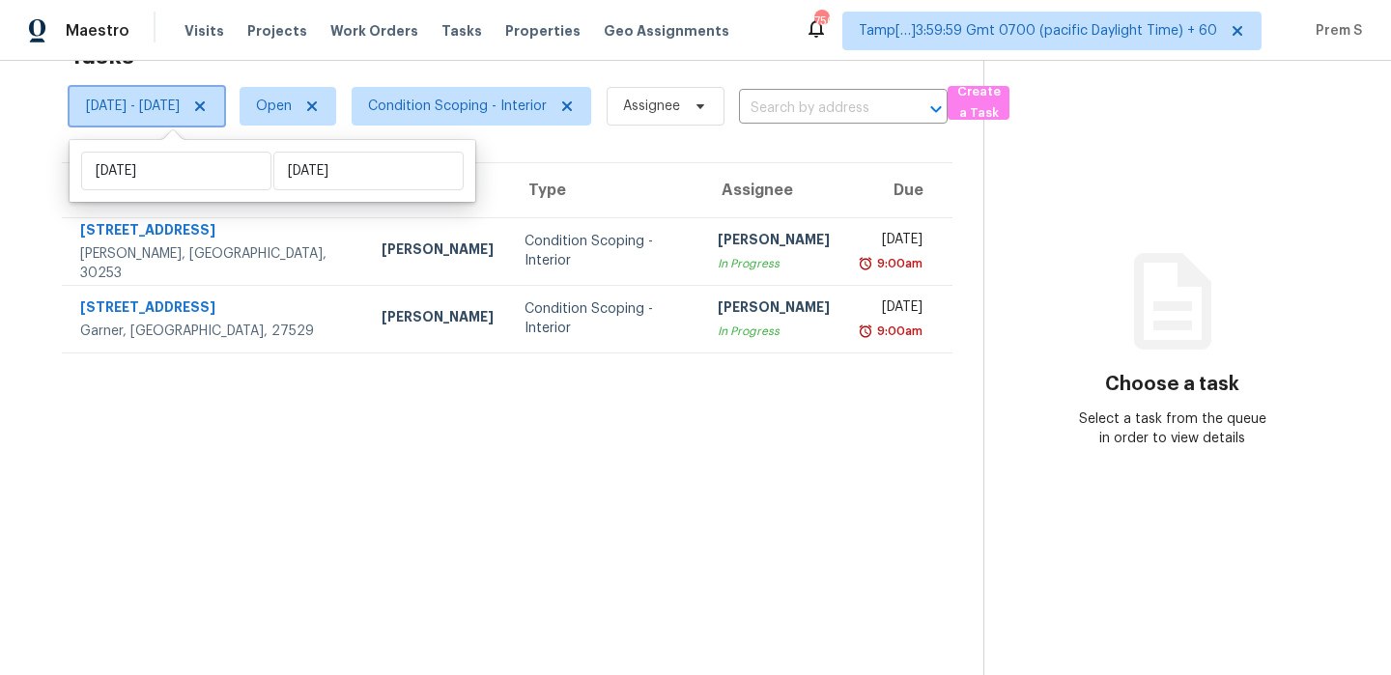
click at [193, 95] on span "[DATE] - [DATE]" at bounding box center [147, 106] width 155 height 39
click at [180, 107] on span "[DATE] - [DATE]" at bounding box center [133, 106] width 94 height 19
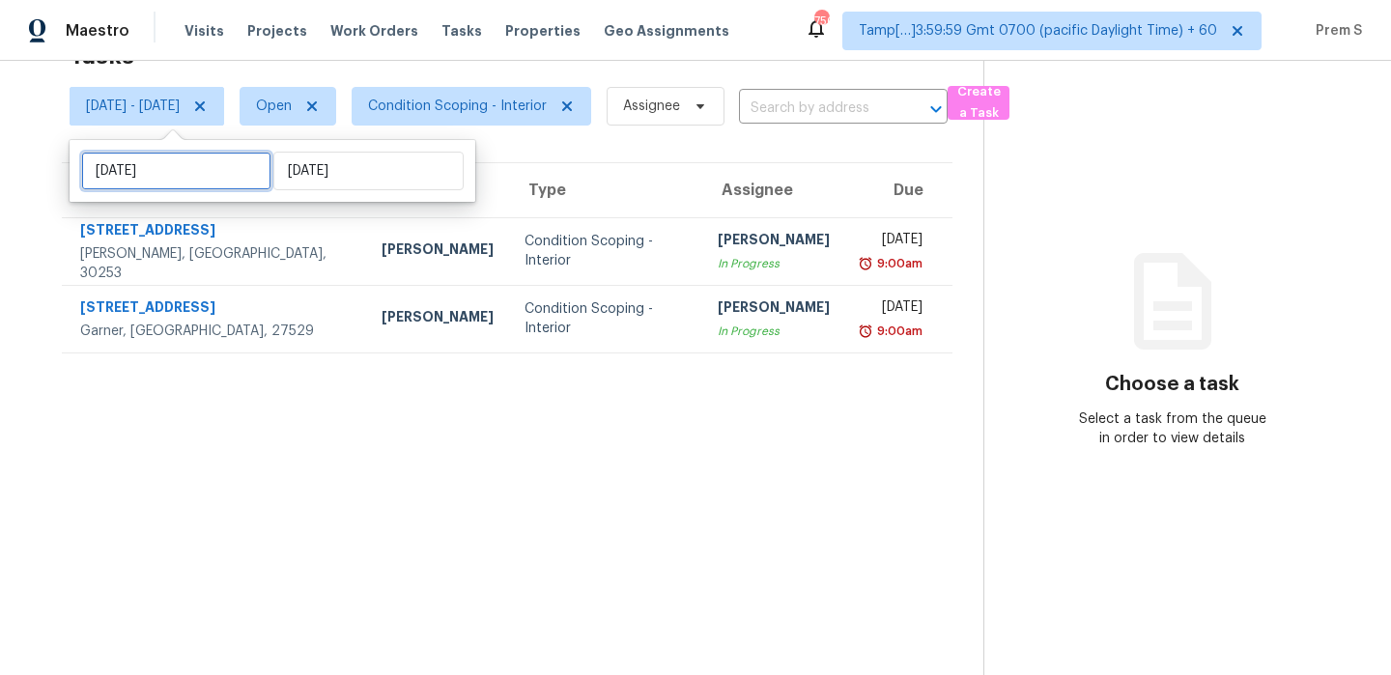
click at [188, 174] on input "Fri, Oct 03" at bounding box center [176, 171] width 190 height 39
select select "9"
select select "2025"
select select "10"
select select "2025"
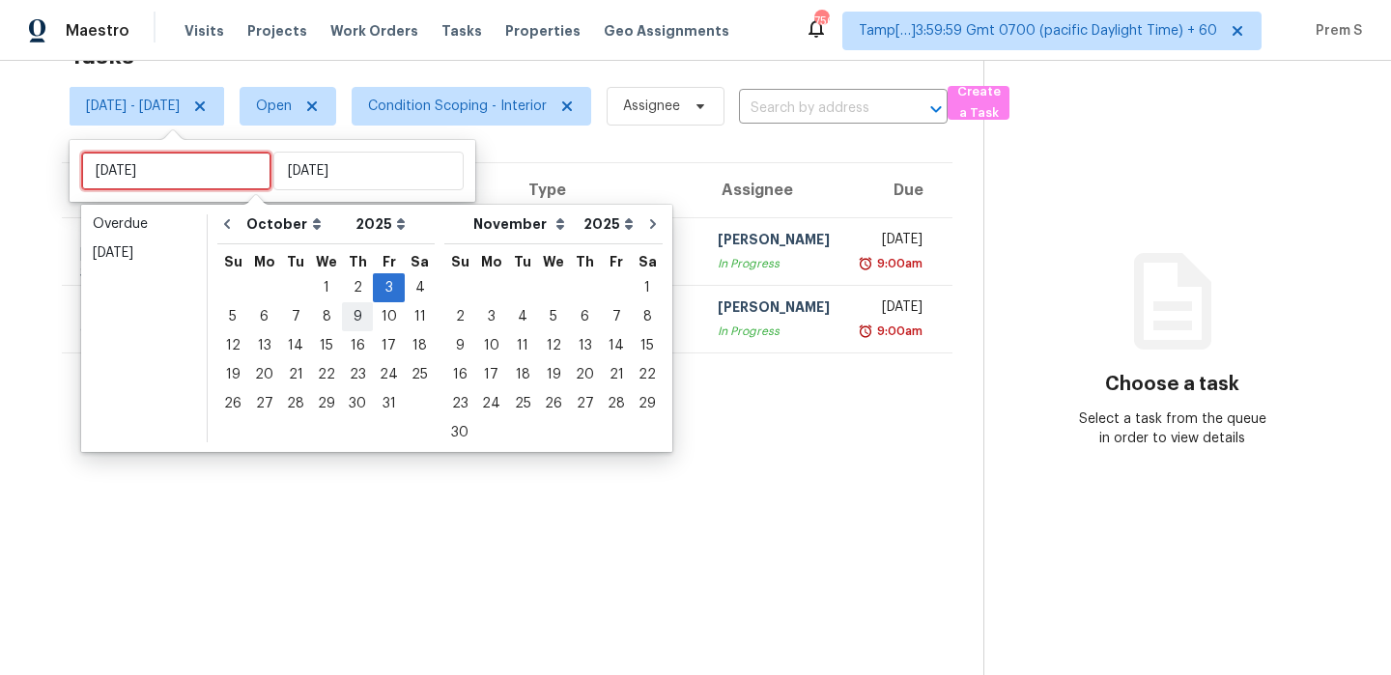
type input "Thu, Oct 09"
click at [272, 316] on div "6" at bounding box center [264, 316] width 32 height 27
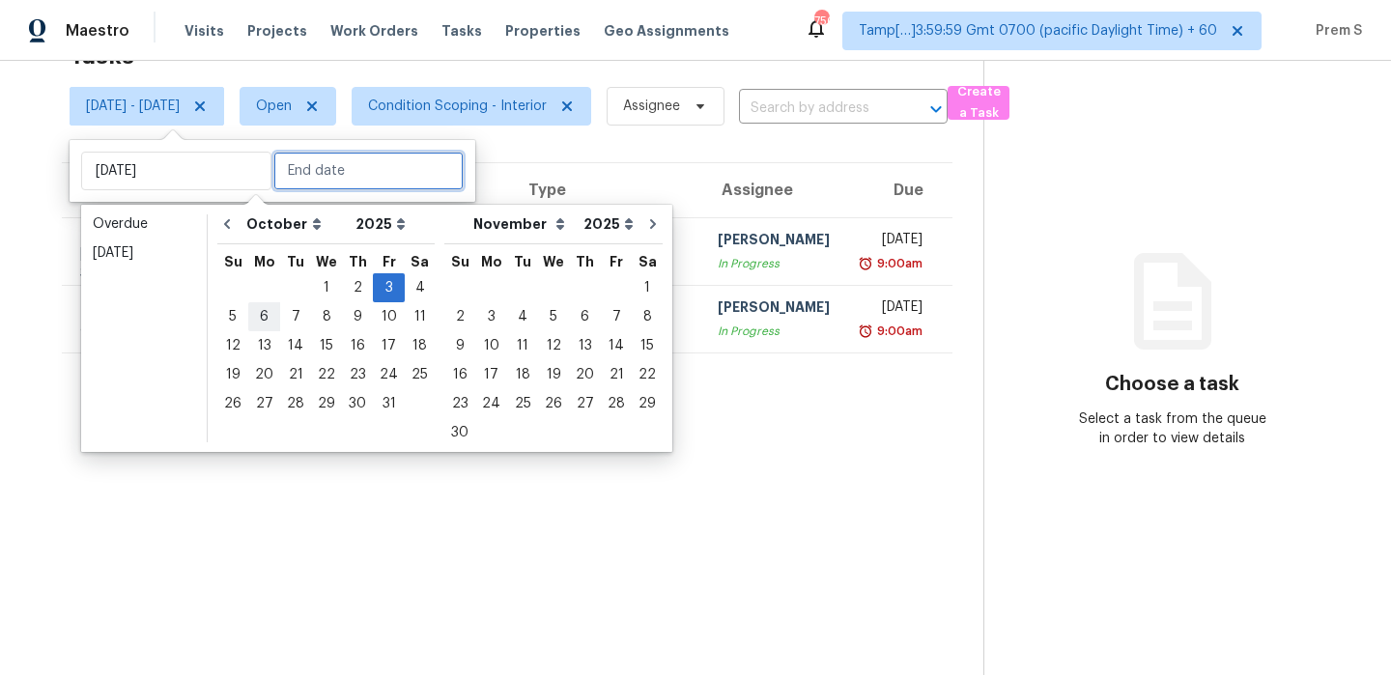
type input "Mon, Oct 06"
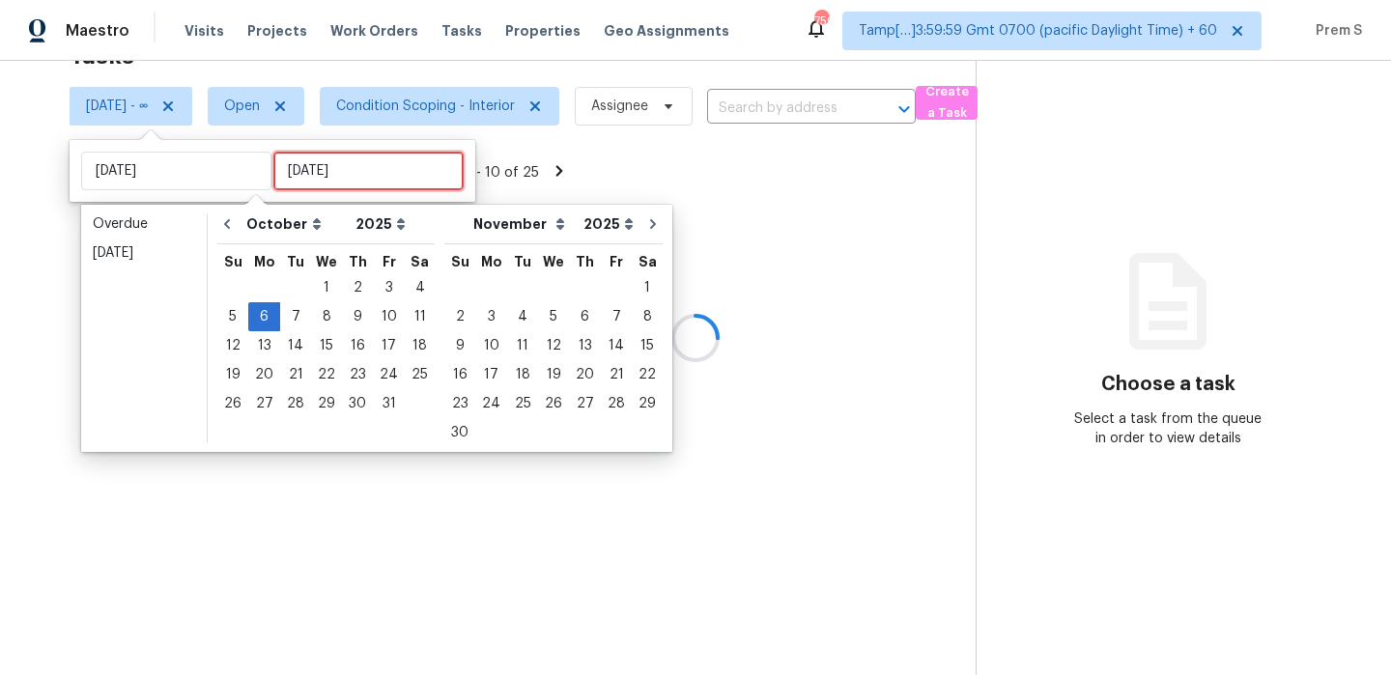
click at [298, 171] on input "Fri, Oct 03" at bounding box center [368, 171] width 190 height 39
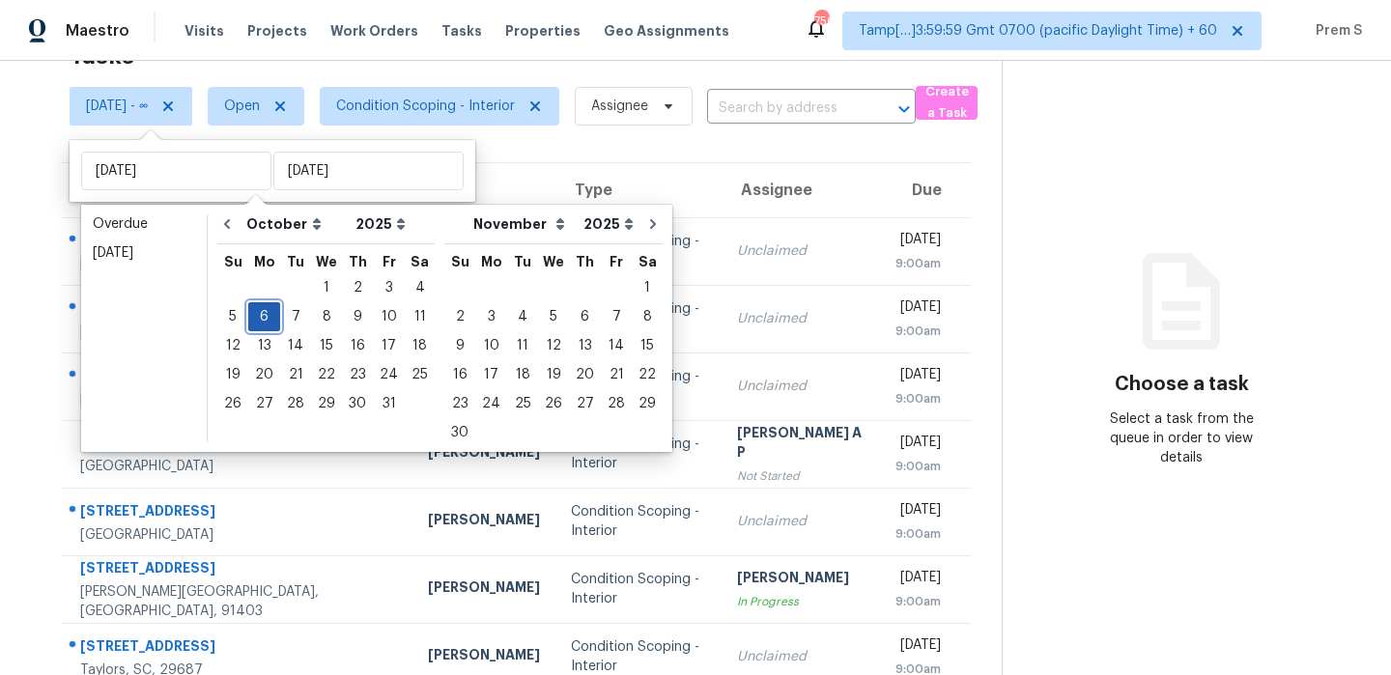
click at [270, 318] on div "6" at bounding box center [264, 316] width 32 height 27
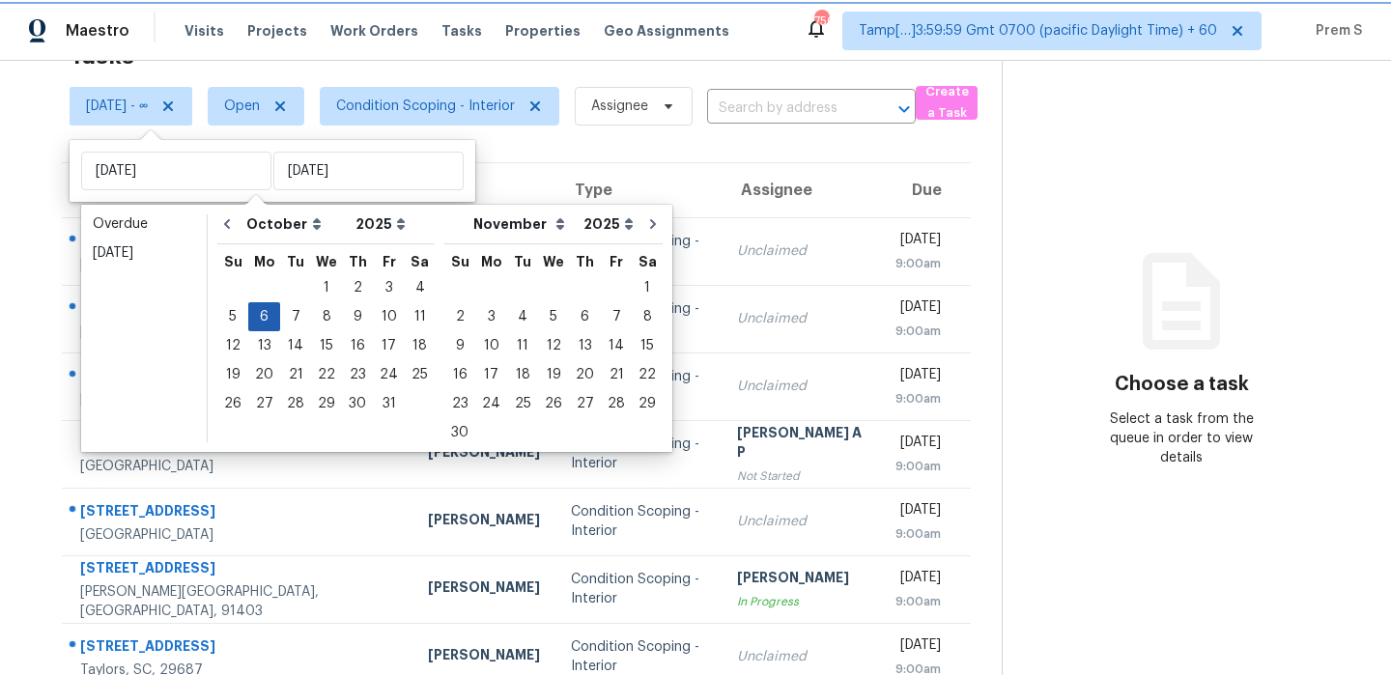
type input "Mon, Oct 06"
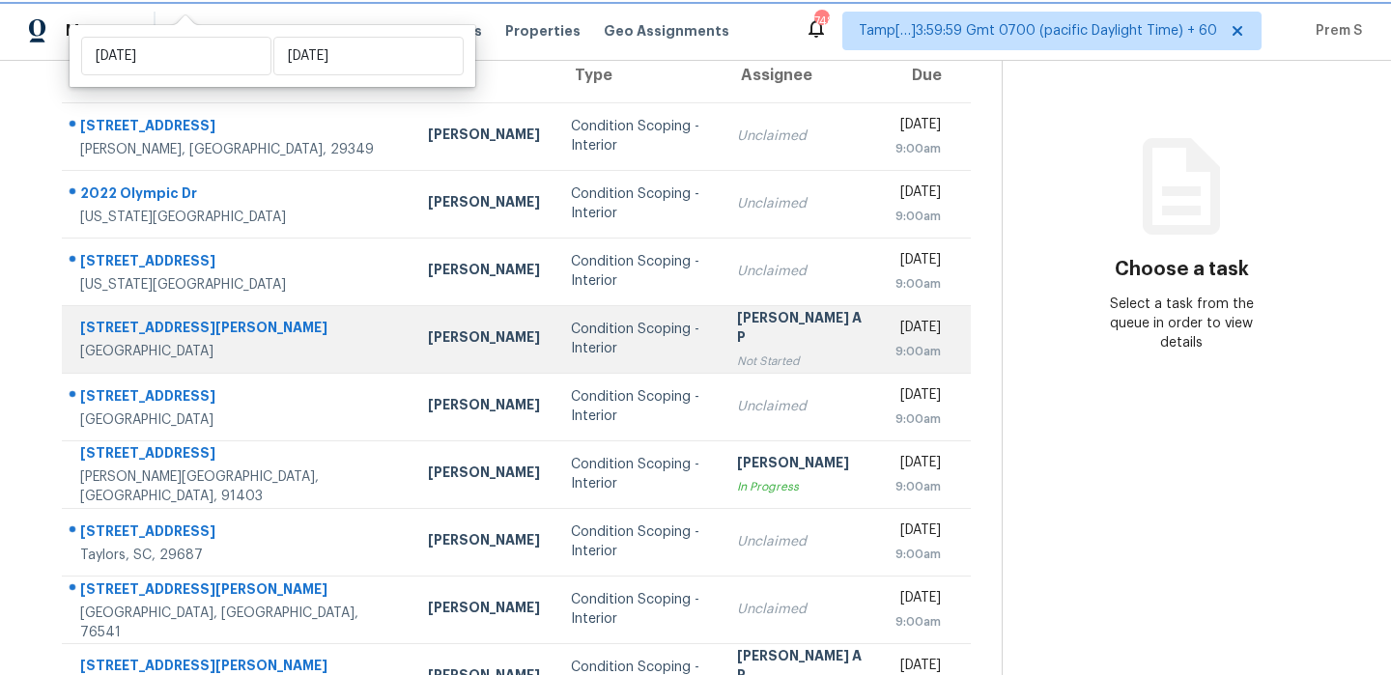
scroll to position [330, 0]
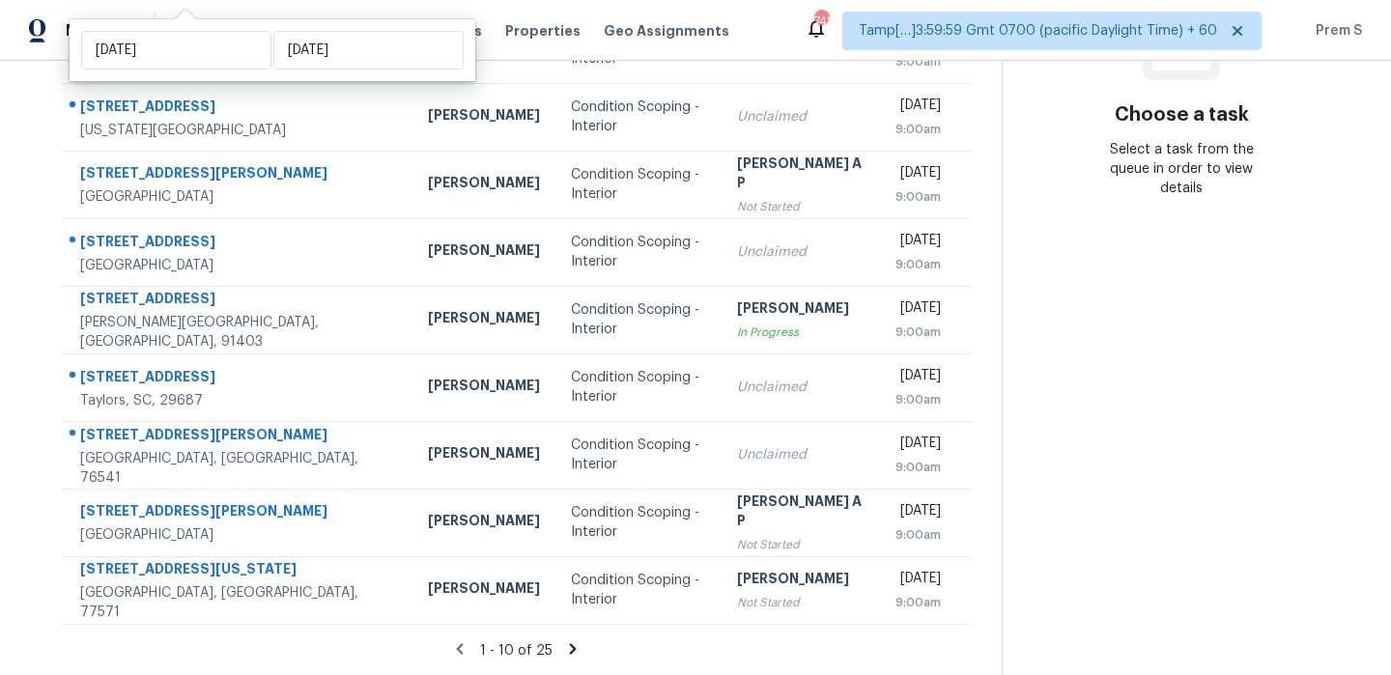
click at [574, 647] on icon at bounding box center [572, 648] width 17 height 17
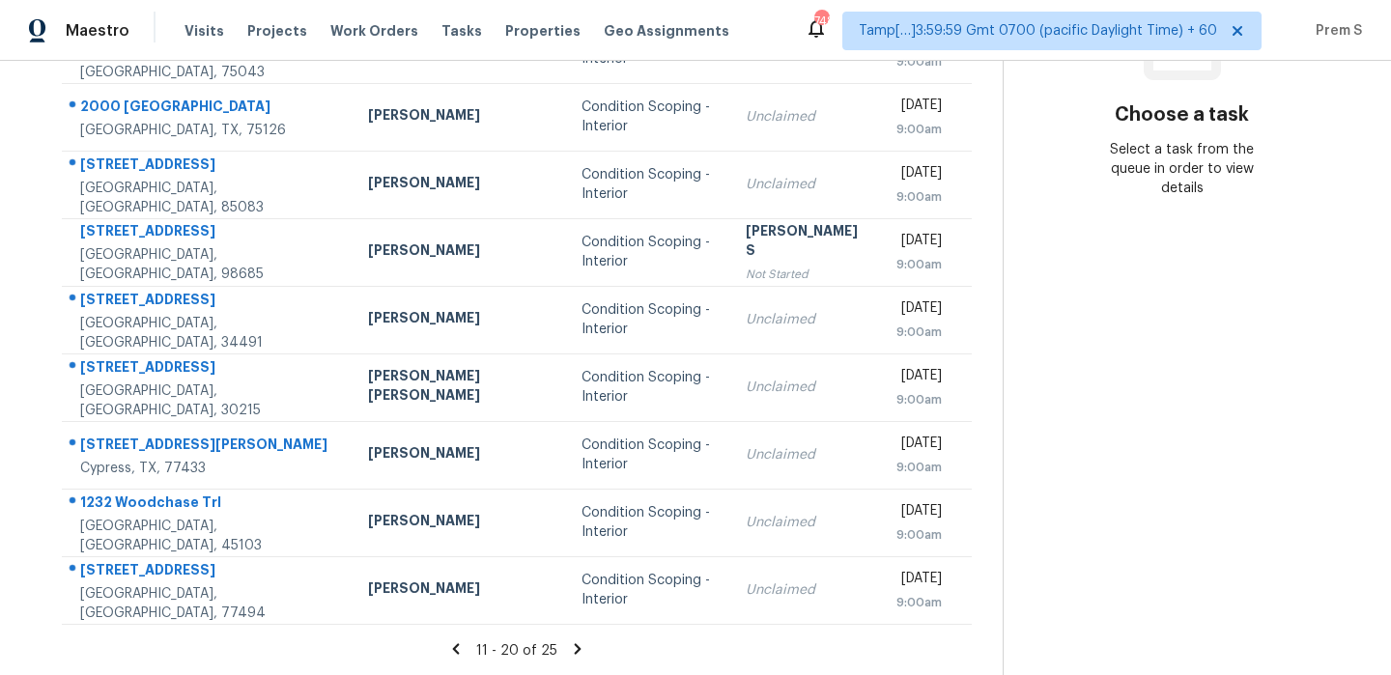
click at [575, 646] on icon at bounding box center [578, 648] width 7 height 11
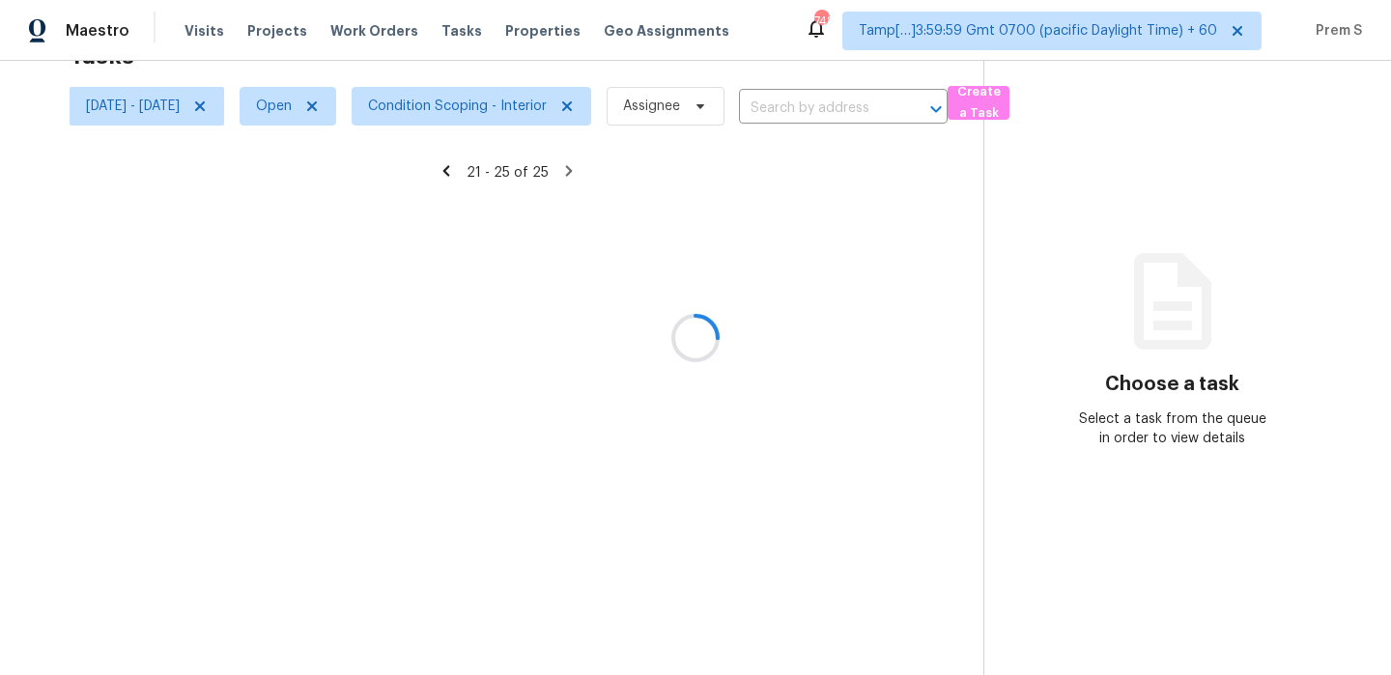
scroll to position [61, 0]
